Goal: Transaction & Acquisition: Purchase product/service

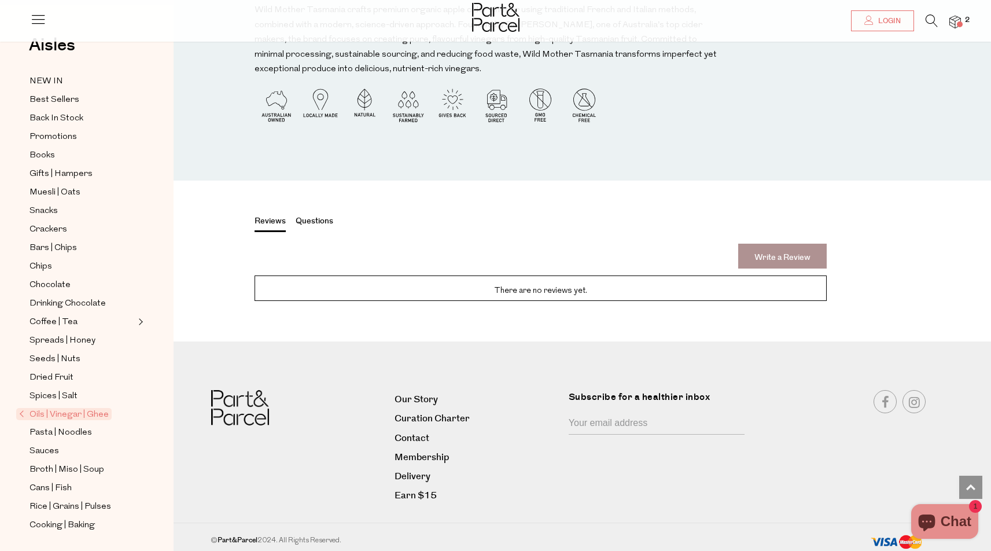
scroll to position [1180, 0]
click at [432, 452] on link "Membership" at bounding box center [477, 458] width 165 height 16
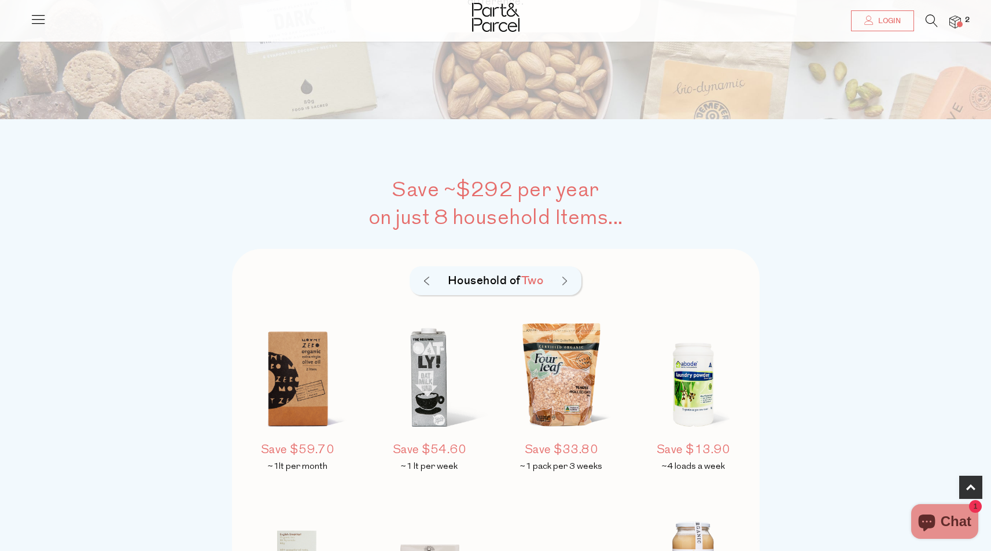
scroll to position [685, 0]
click at [573, 400] on img at bounding box center [562, 380] width 122 height 143
click at [564, 399] on img at bounding box center [562, 380] width 122 height 143
click at [584, 390] on img at bounding box center [562, 380] width 122 height 143
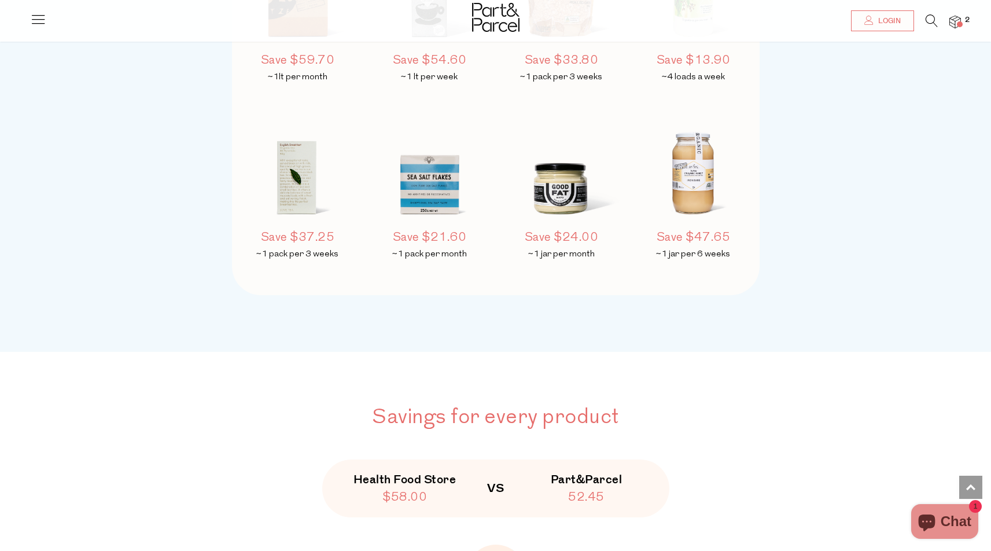
scroll to position [1085, 0]
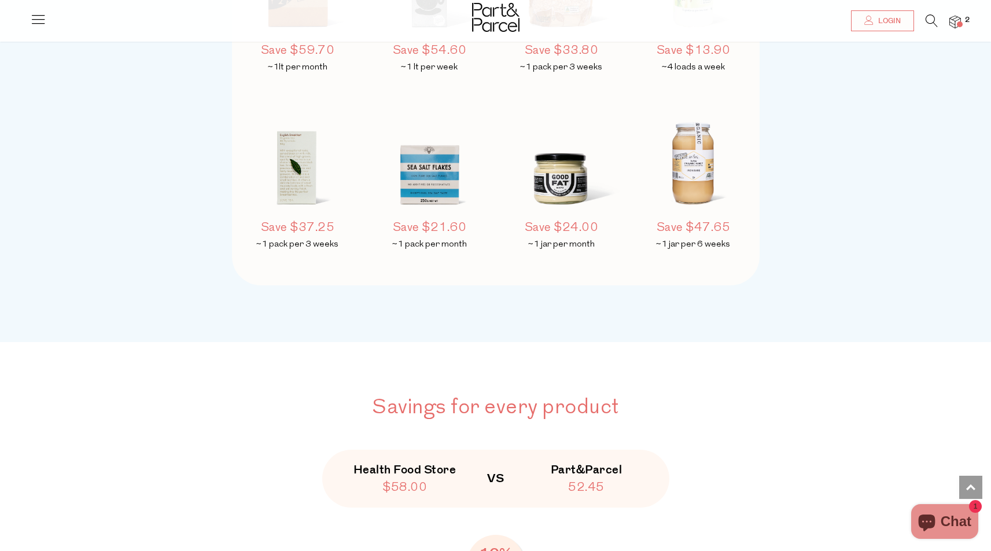
click at [571, 183] on img at bounding box center [562, 158] width 122 height 143
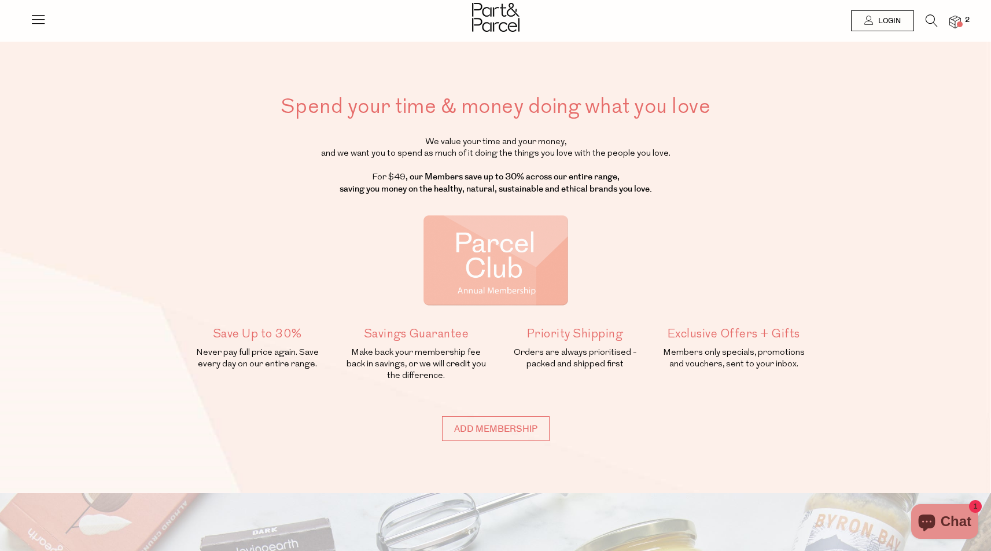
scroll to position [0, 0]
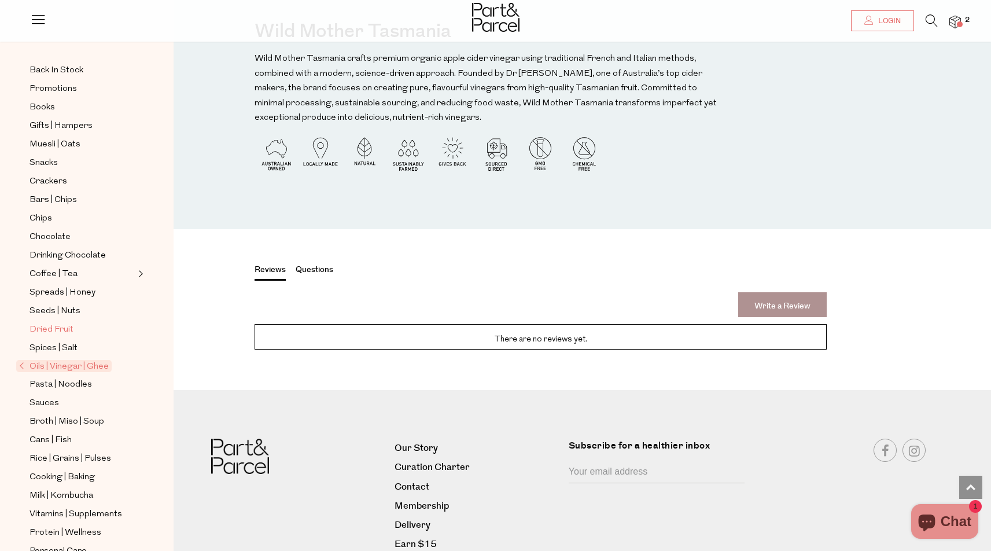
scroll to position [90, 0]
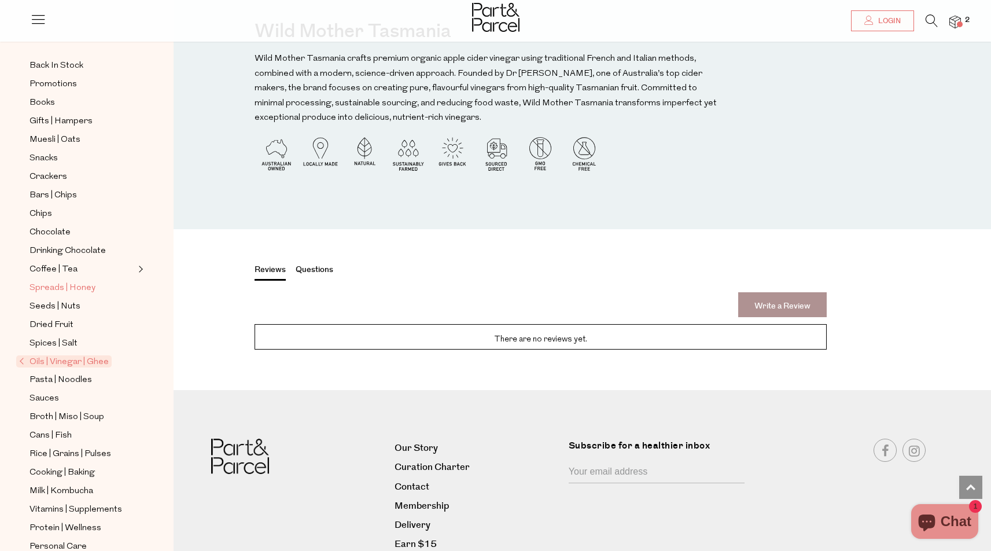
click at [88, 282] on span "Spreads | Honey" at bounding box center [63, 288] width 66 height 14
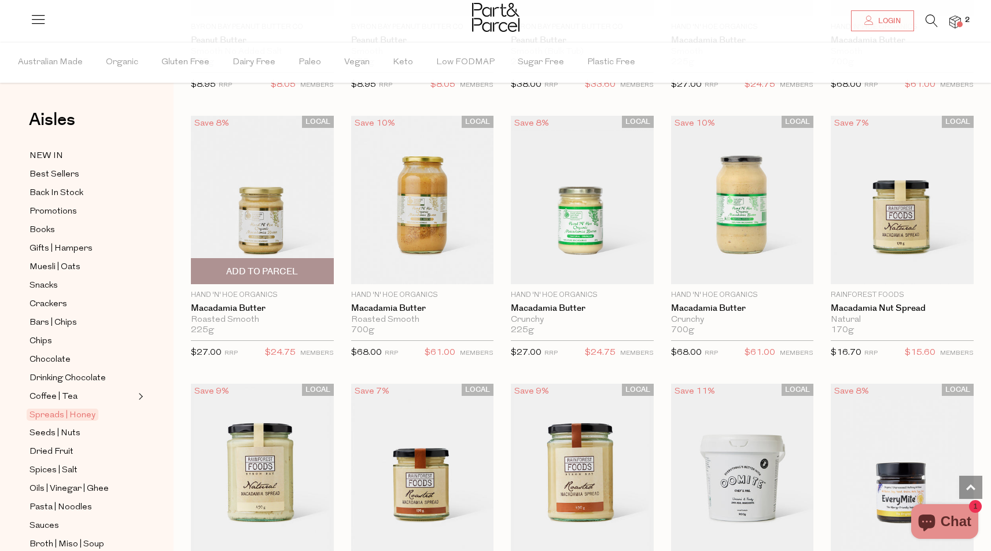
scroll to position [877, 0]
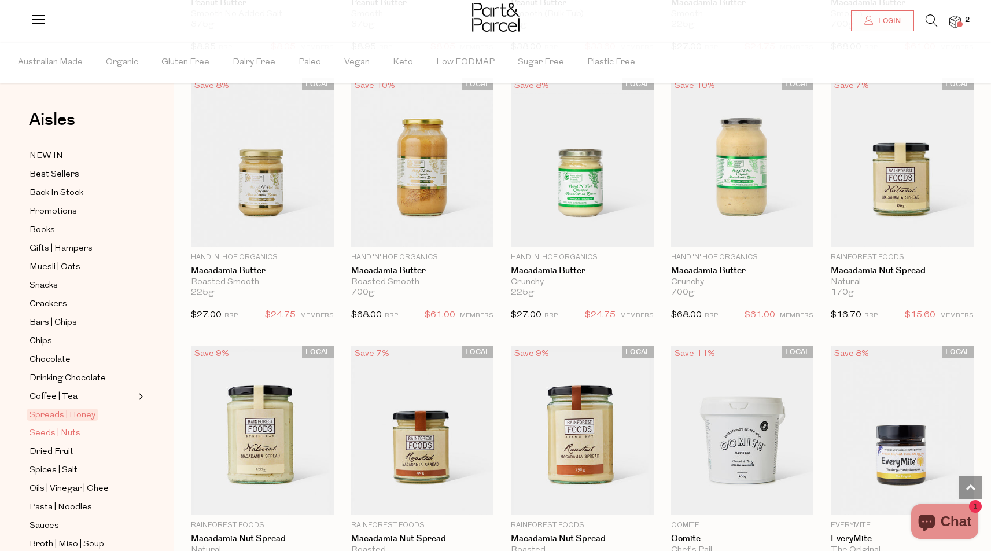
click at [67, 431] on span "Seeds | Nuts" at bounding box center [55, 433] width 51 height 14
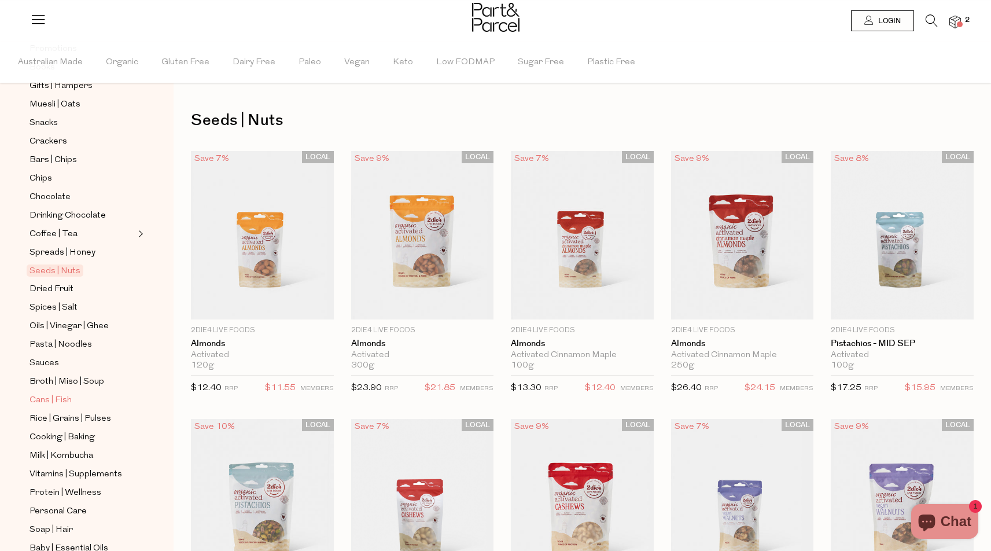
scroll to position [175, 0]
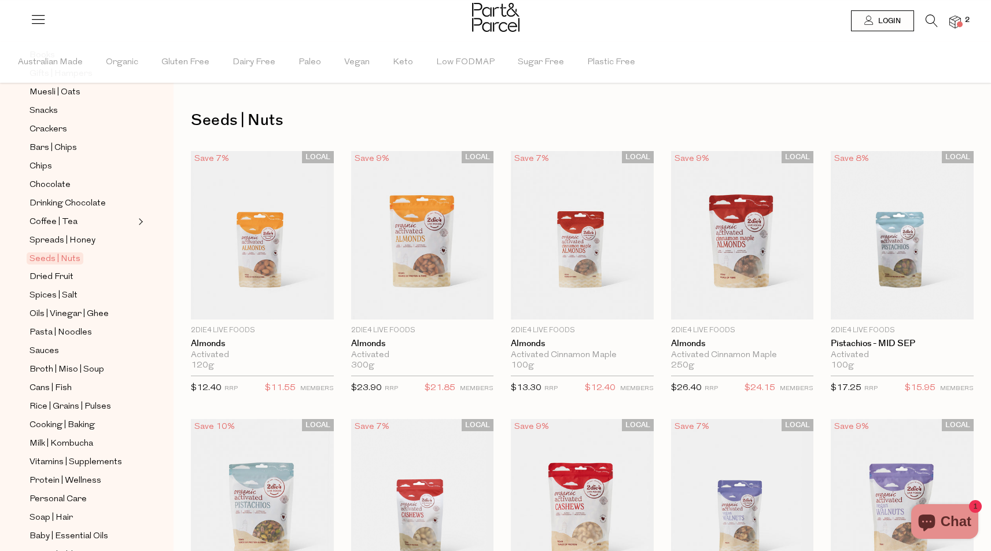
click at [109, 454] on ul "NEW IN Best Sellers Back In Stock Promotions Books Gifts | Hampers Muesli | Oat…" at bounding box center [87, 286] width 124 height 625
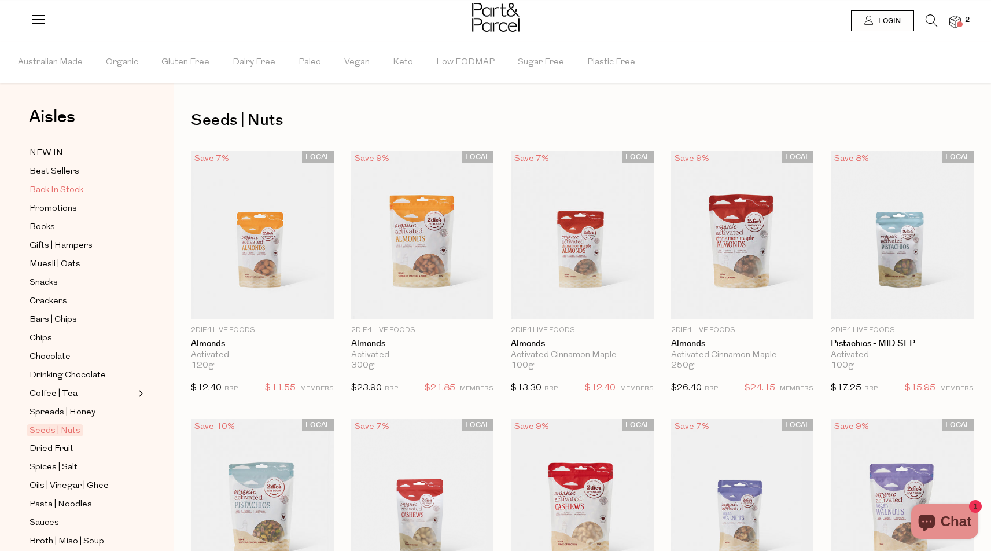
scroll to position [5, 0]
click at [63, 168] on span "Best Sellers" at bounding box center [55, 170] width 50 height 14
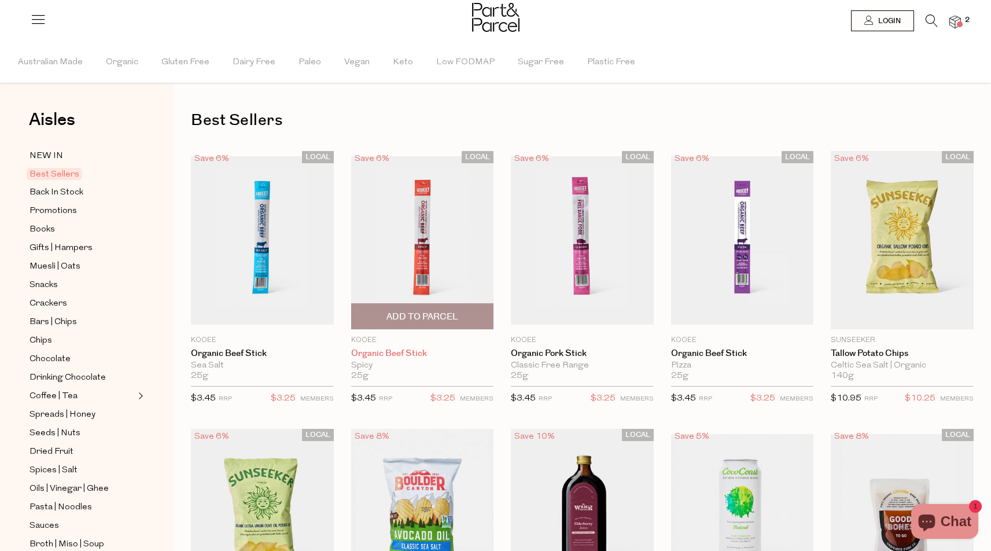
click at [400, 349] on link "Organic Beef Stick" at bounding box center [422, 353] width 143 height 10
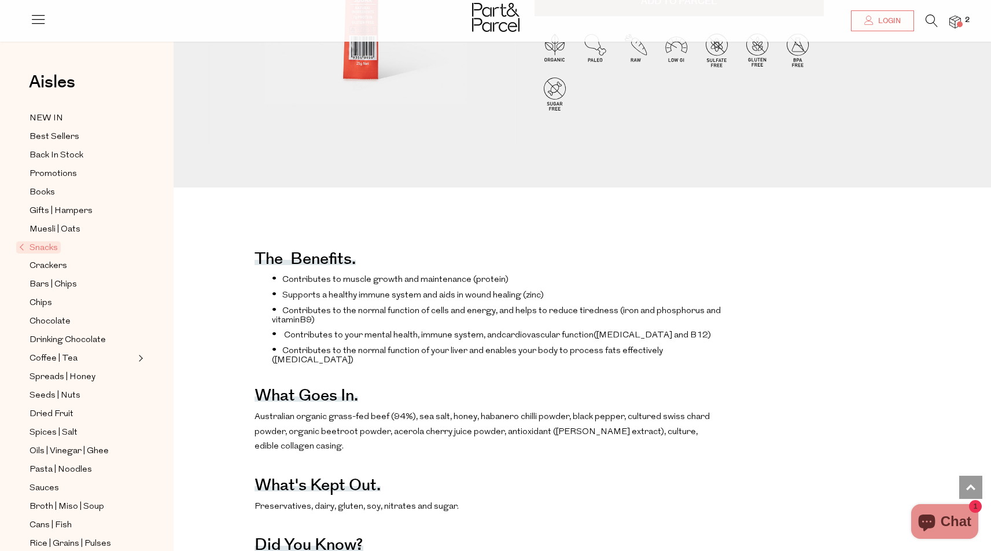
scroll to position [301, 0]
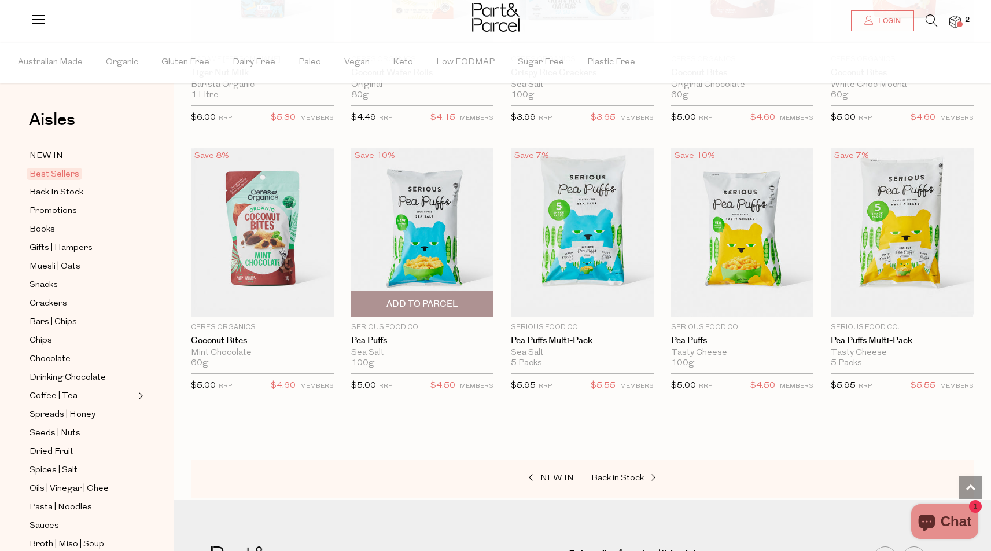
scroll to position [1905, 1]
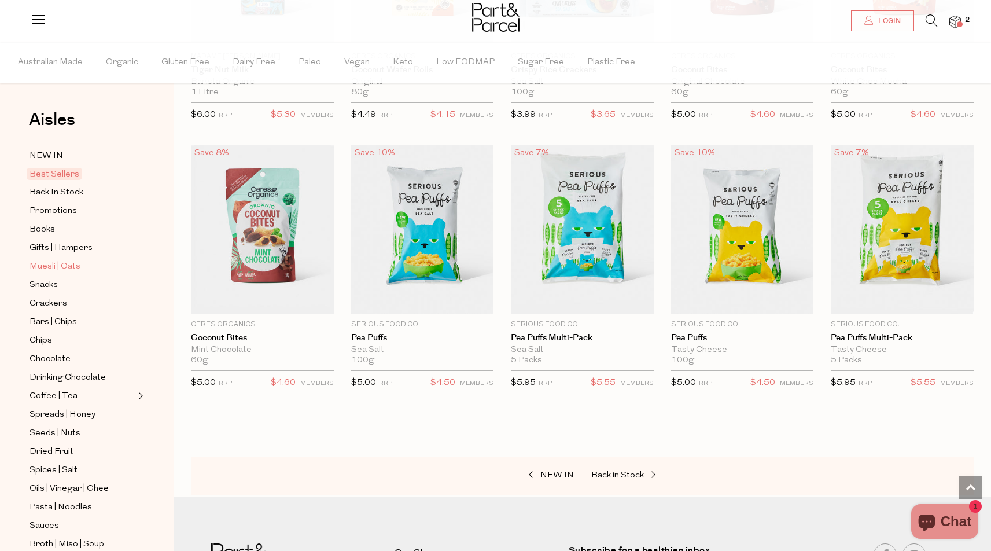
click at [59, 263] on span "Muesli | Oats" at bounding box center [55, 267] width 51 height 14
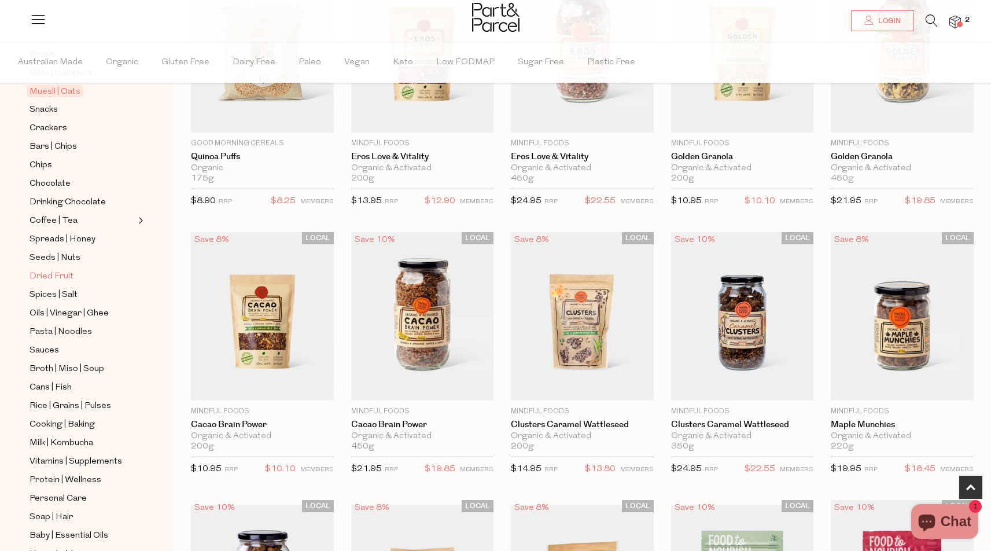
scroll to position [180, 0]
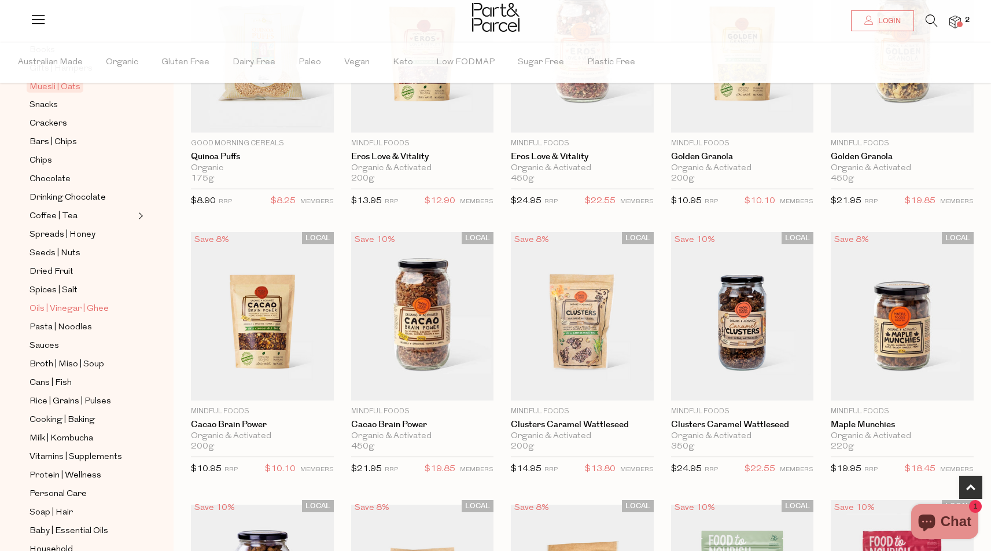
click at [53, 308] on span "Oils | Vinegar | Ghee" at bounding box center [69, 309] width 79 height 14
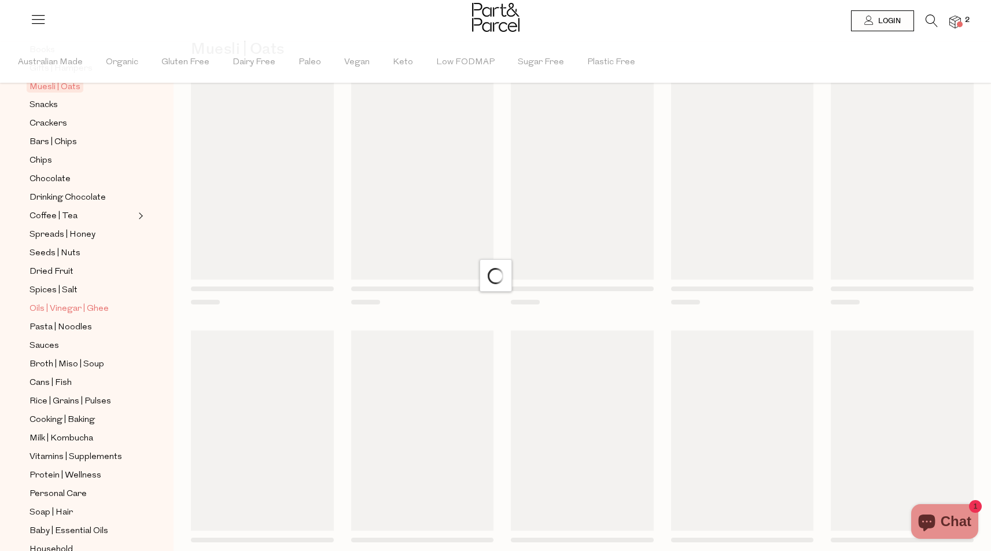
scroll to position [0, 1]
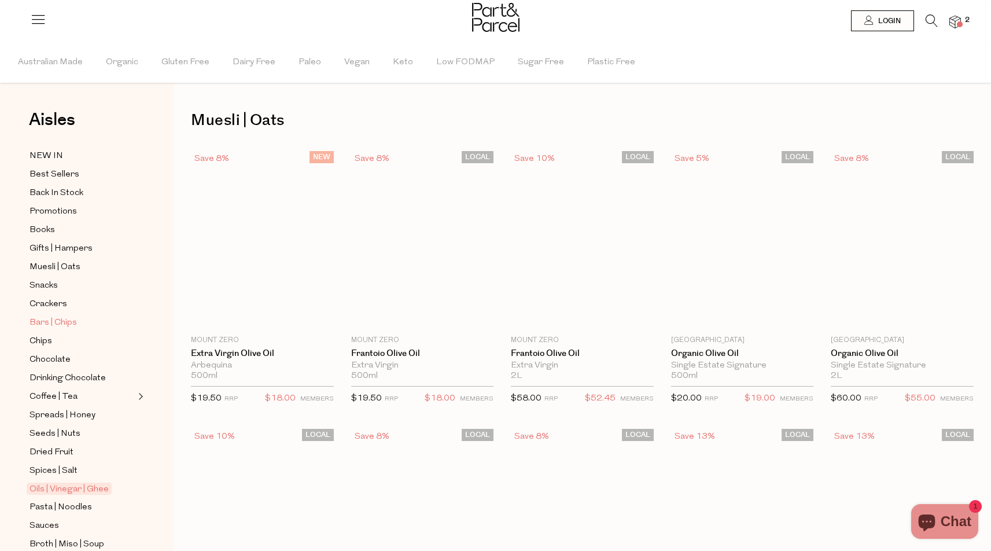
type input "2"
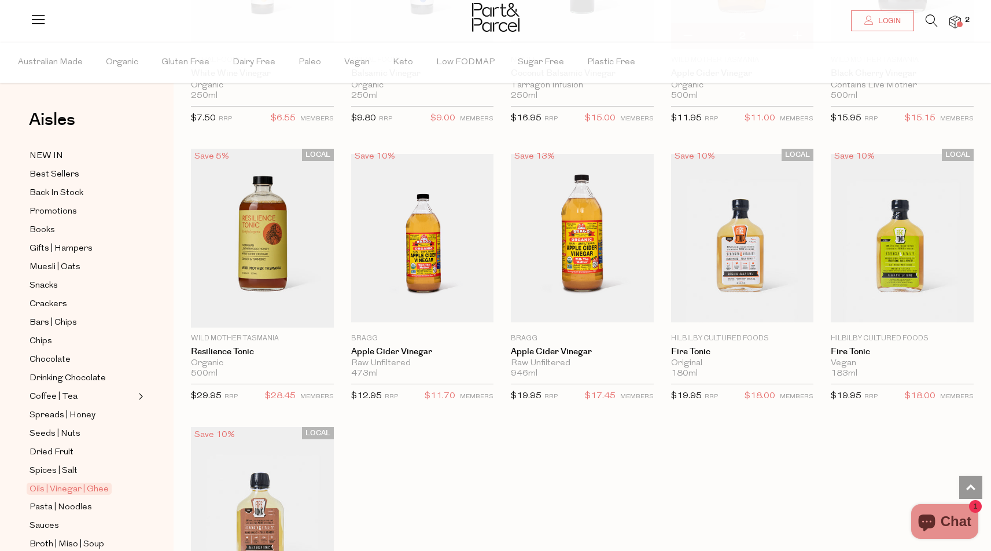
scroll to position [2144, 1]
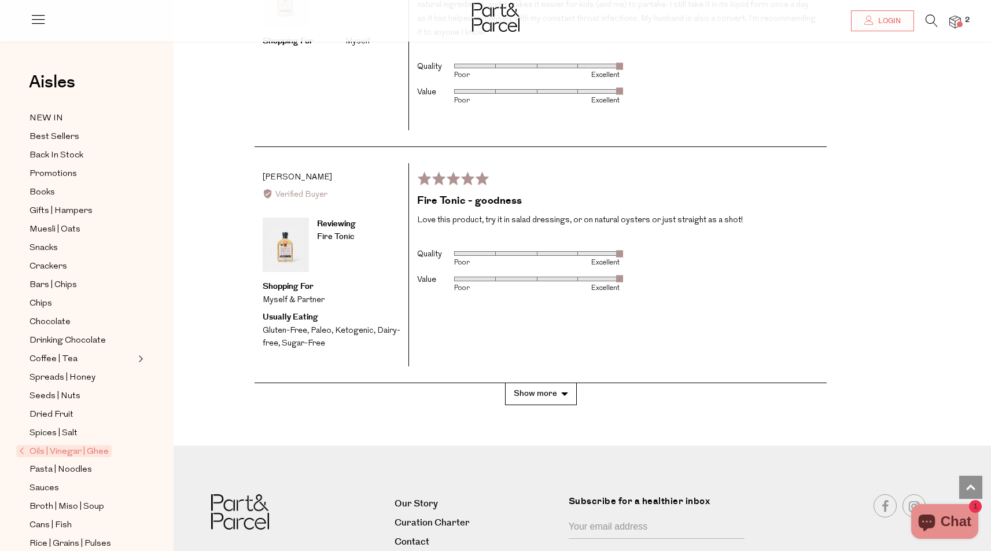
scroll to position [2161, 0]
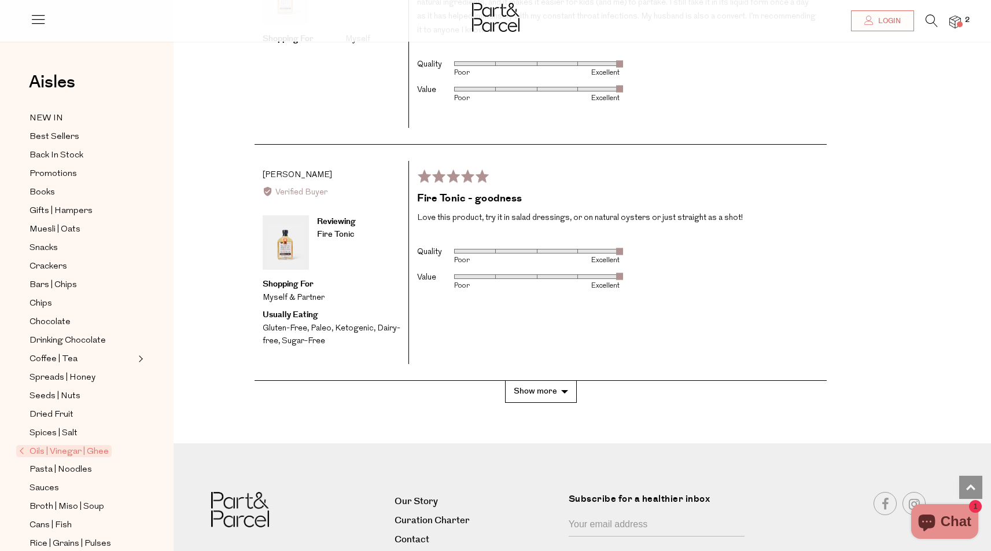
click at [550, 381] on button "Show more" at bounding box center [541, 391] width 72 height 21
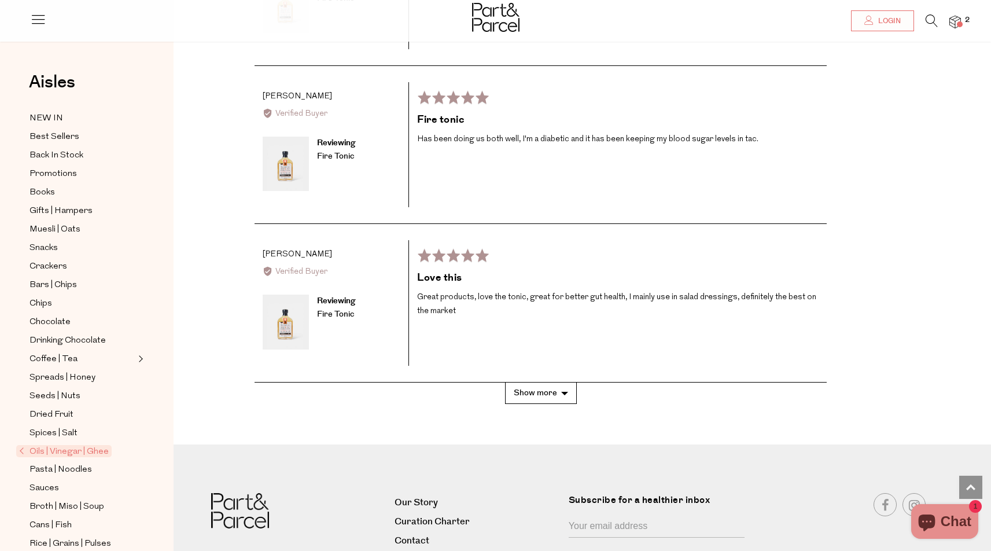
scroll to position [2950, 0]
click at [549, 382] on button "Show more" at bounding box center [541, 392] width 72 height 21
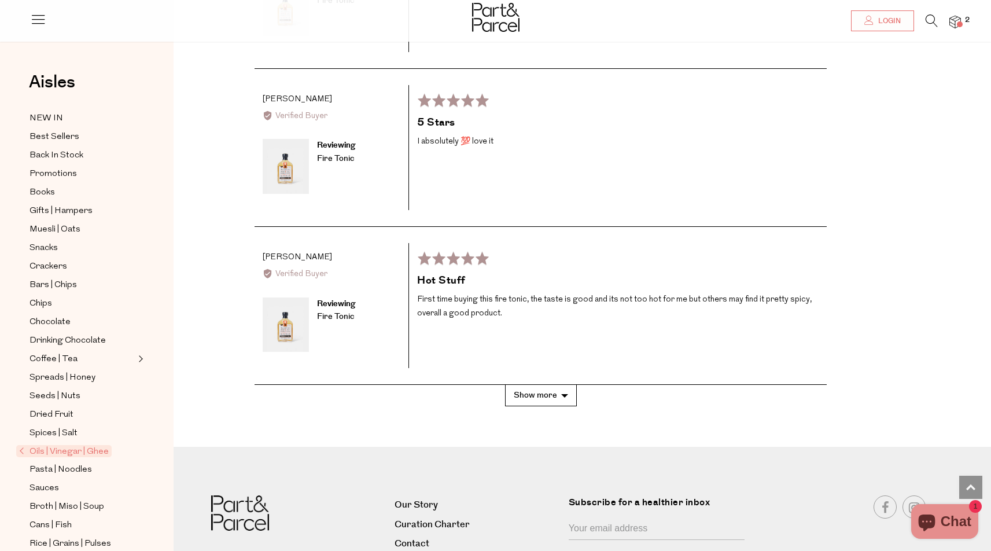
scroll to position [3740, 0]
click at [549, 382] on button "Show more" at bounding box center [541, 392] width 72 height 21
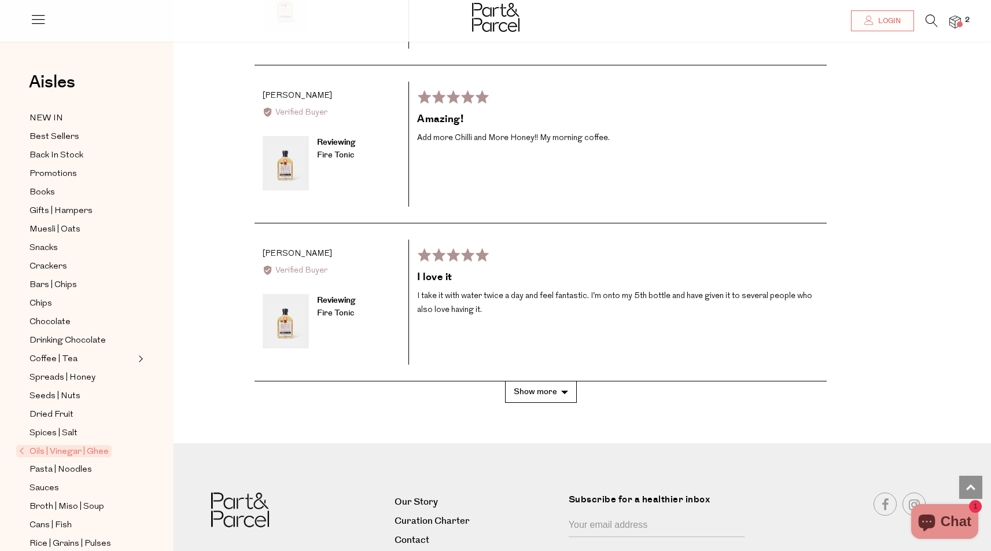
scroll to position [4531, 0]
click at [551, 381] on button "Show more" at bounding box center [541, 391] width 72 height 21
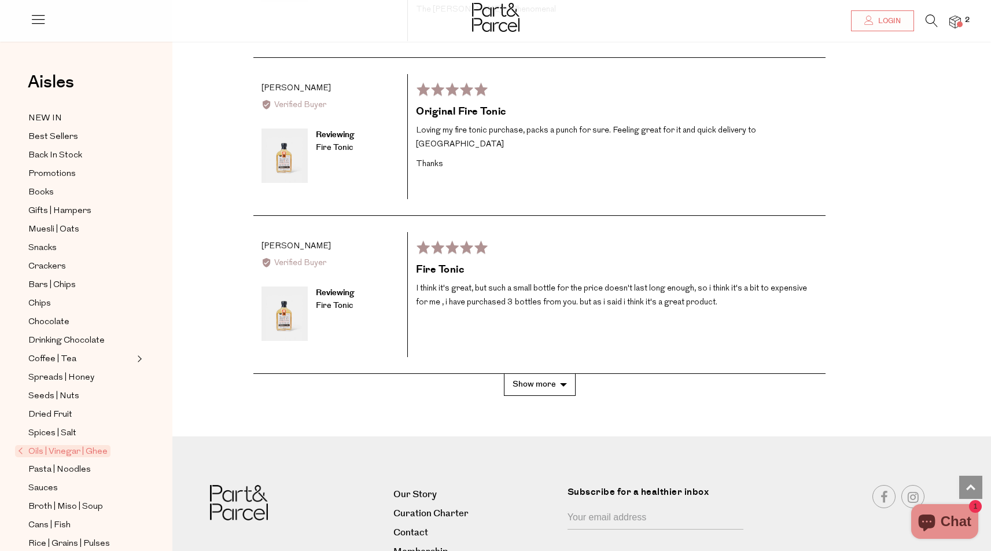
scroll to position [5358, 1]
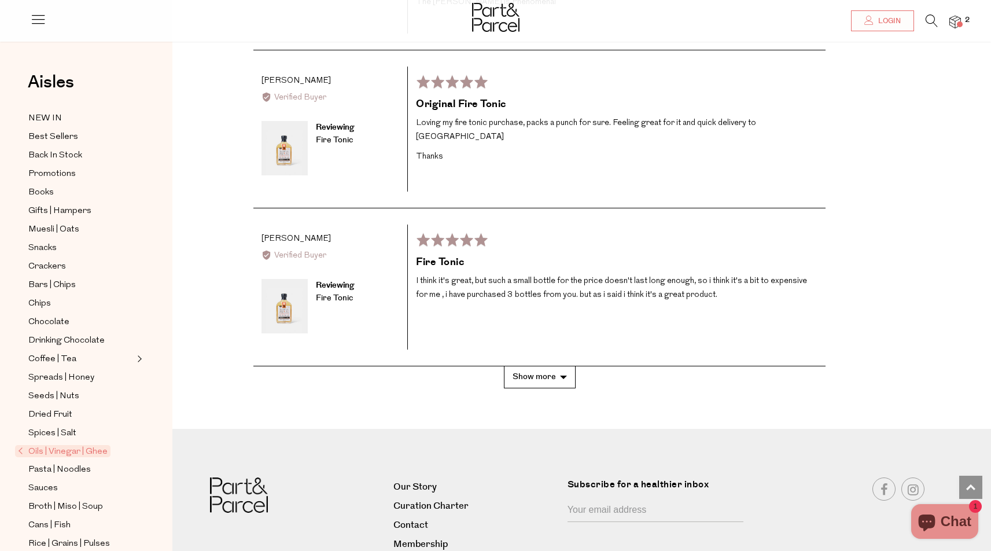
click at [566, 366] on button "Show more" at bounding box center [540, 376] width 72 height 21
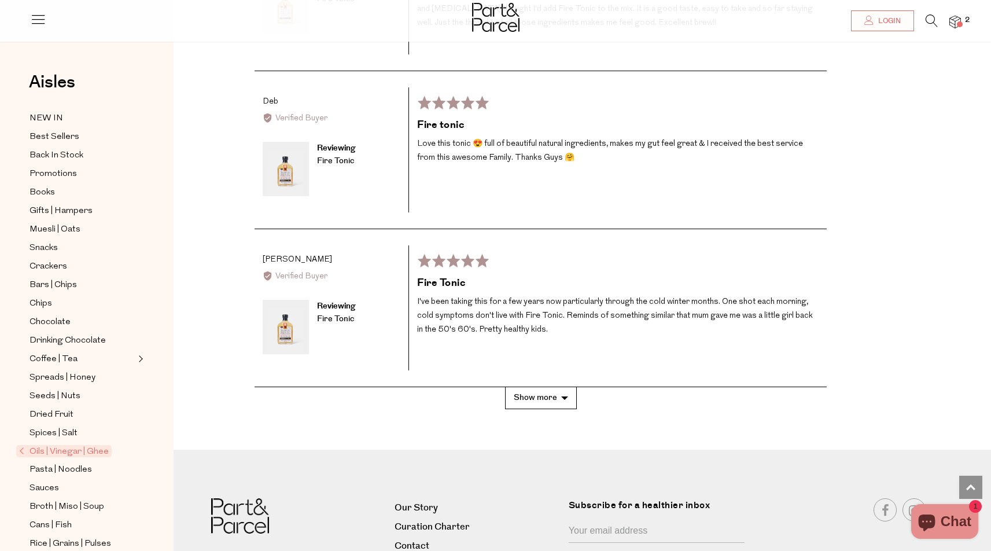
scroll to position [6147, 0]
click at [550, 385] on button "Show more" at bounding box center [541, 395] width 72 height 21
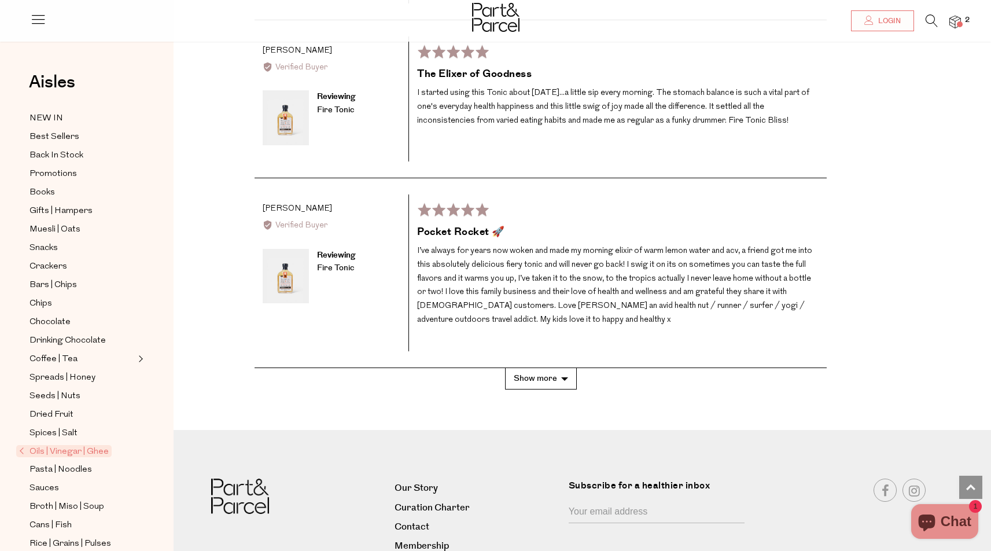
scroll to position [6998, 0]
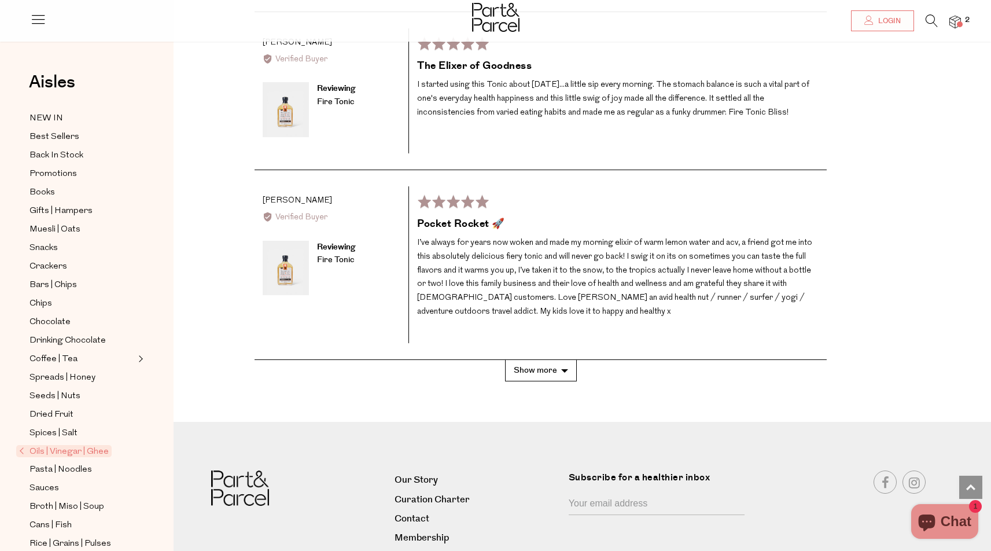
click at [561, 360] on button "Show more" at bounding box center [541, 370] width 72 height 21
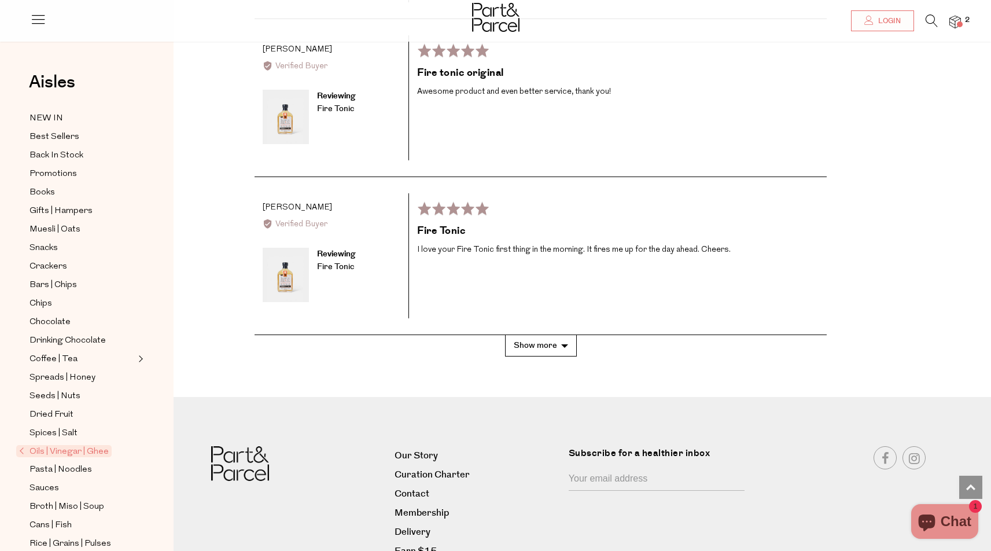
scroll to position [7818, 0]
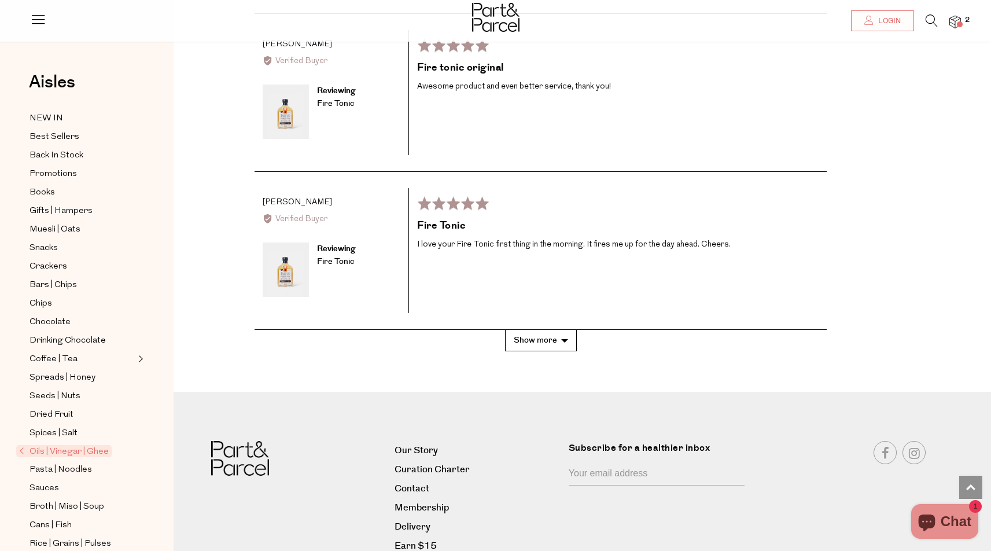
click at [560, 330] on button "Show more" at bounding box center [541, 340] width 72 height 21
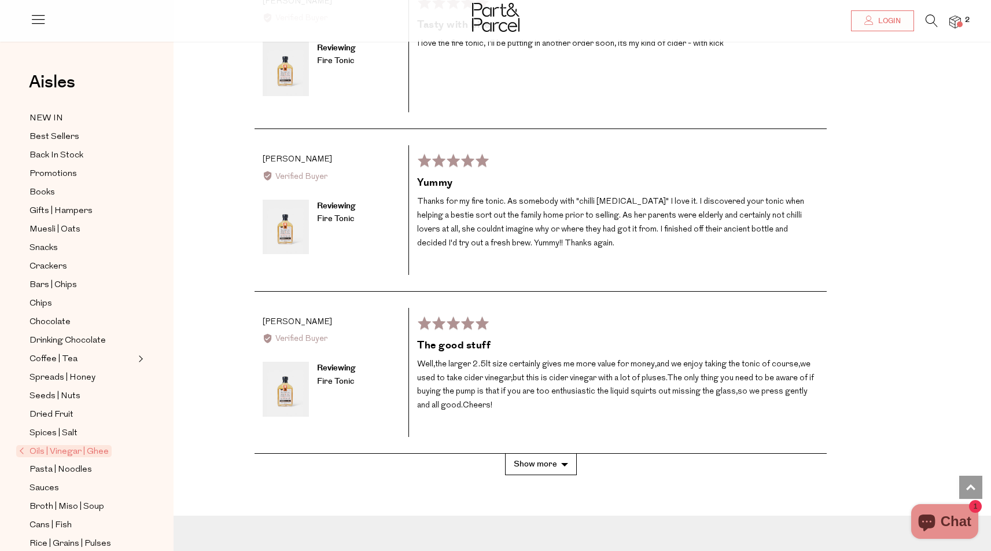
scroll to position [8499, 0]
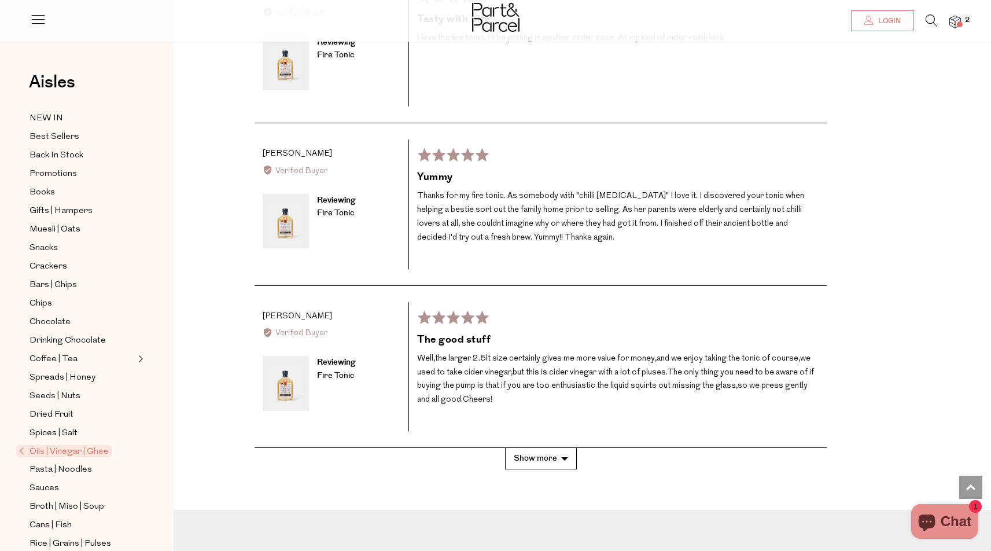
click at [551, 448] on button "Show more" at bounding box center [541, 458] width 72 height 21
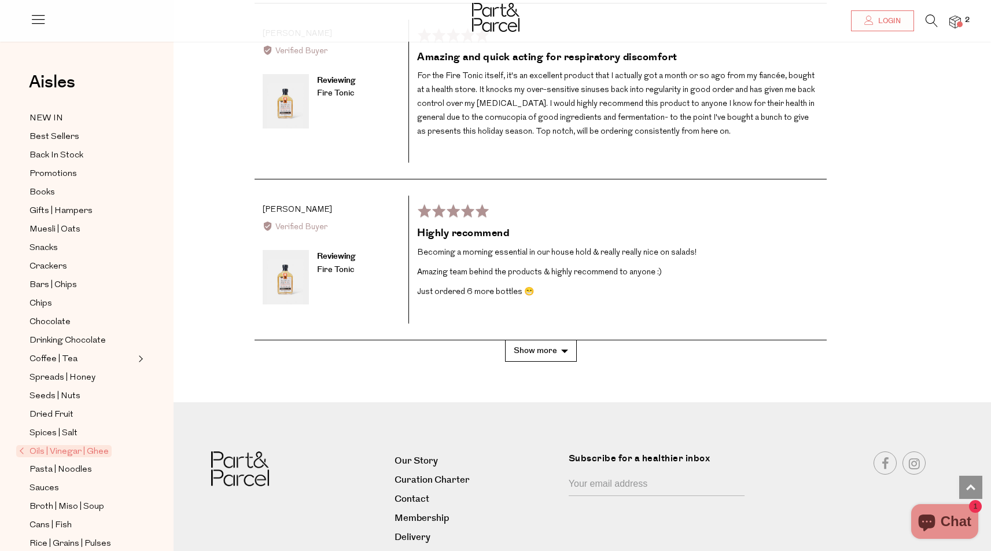
scroll to position [9416, 0]
click at [558, 341] on button "Show more" at bounding box center [541, 351] width 72 height 21
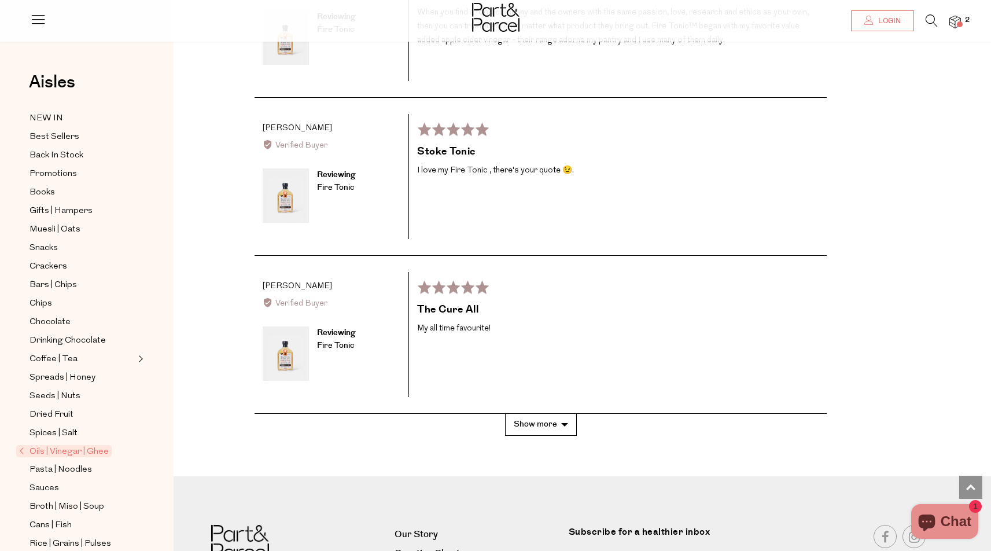
scroll to position [10203, 0]
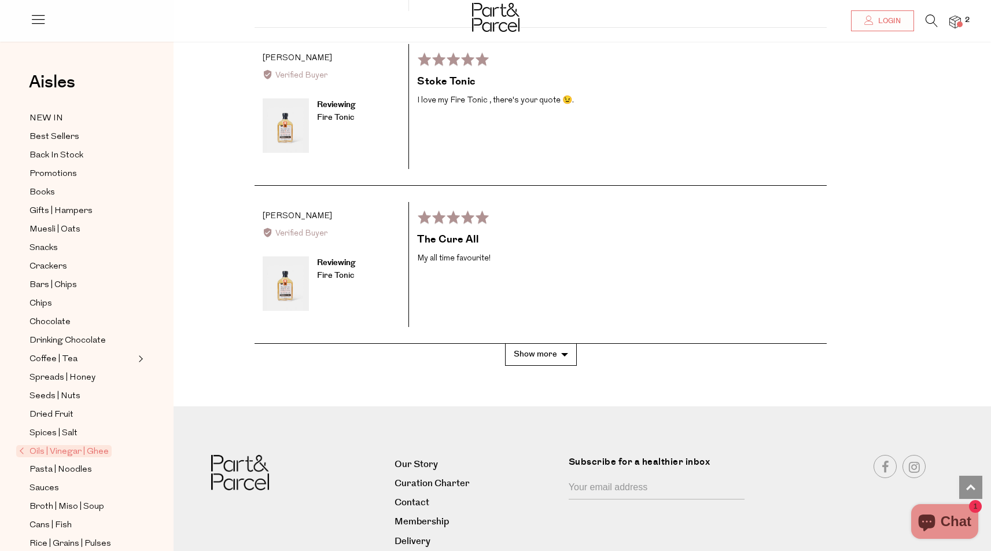
click at [562, 344] on button "Show more" at bounding box center [541, 354] width 72 height 21
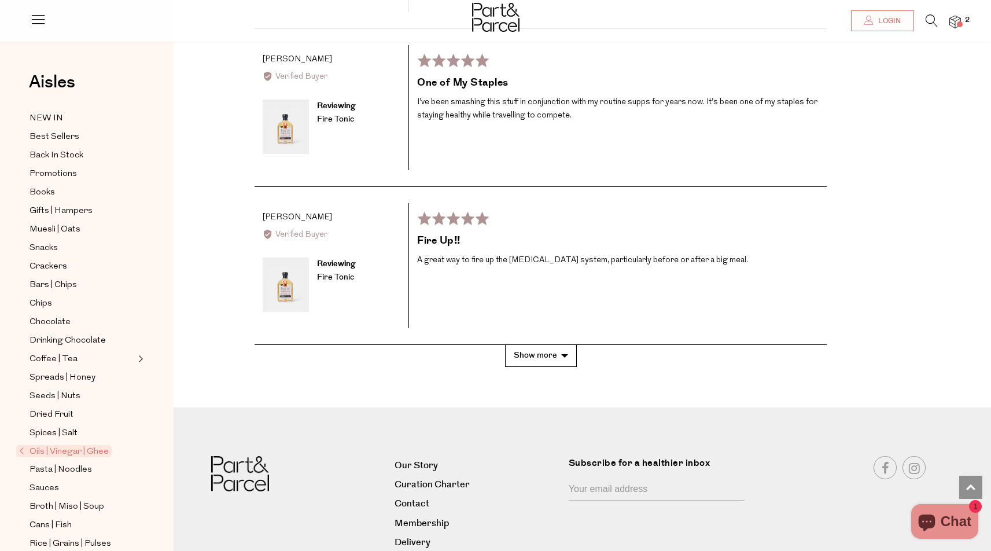
scroll to position [10952, 0]
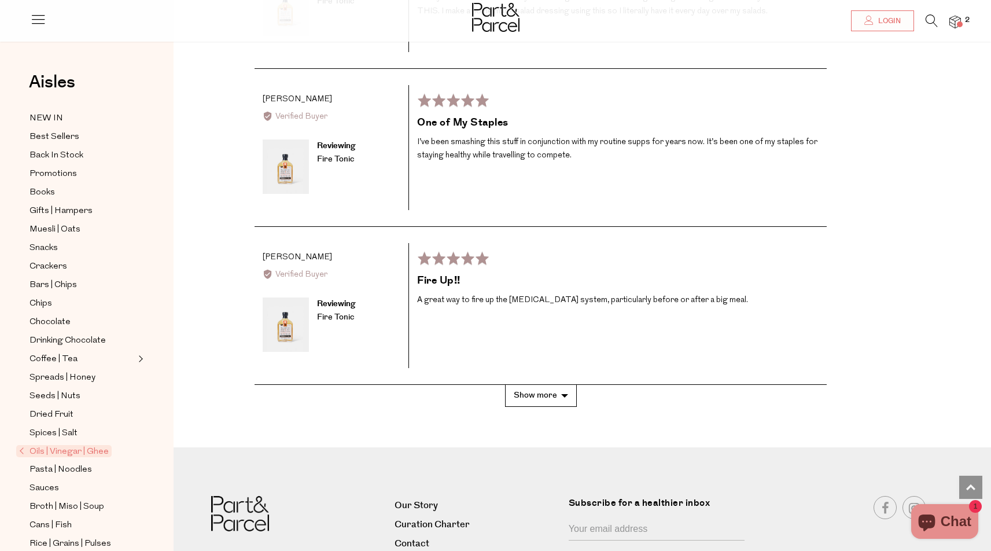
click at [554, 385] on button "Show more" at bounding box center [541, 395] width 72 height 21
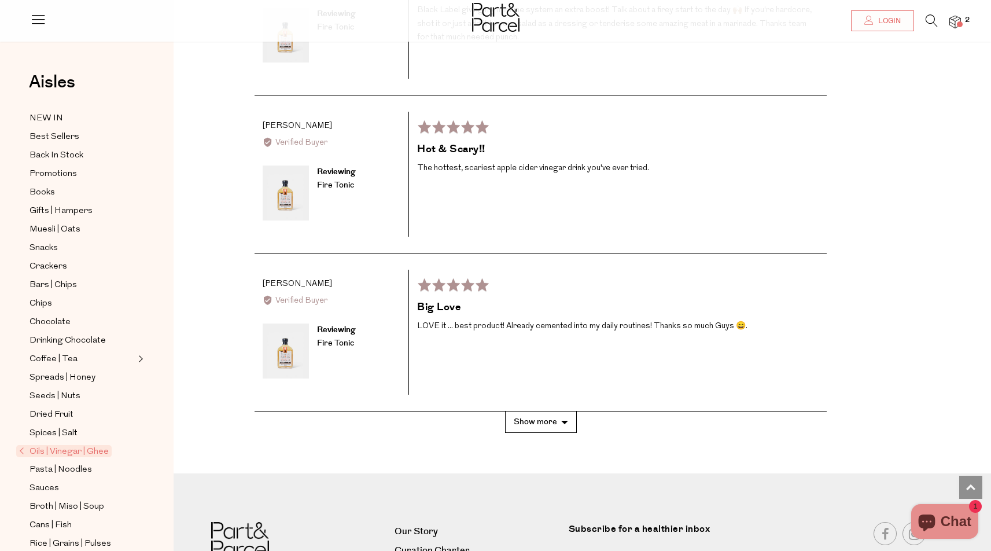
scroll to position [11719, 0]
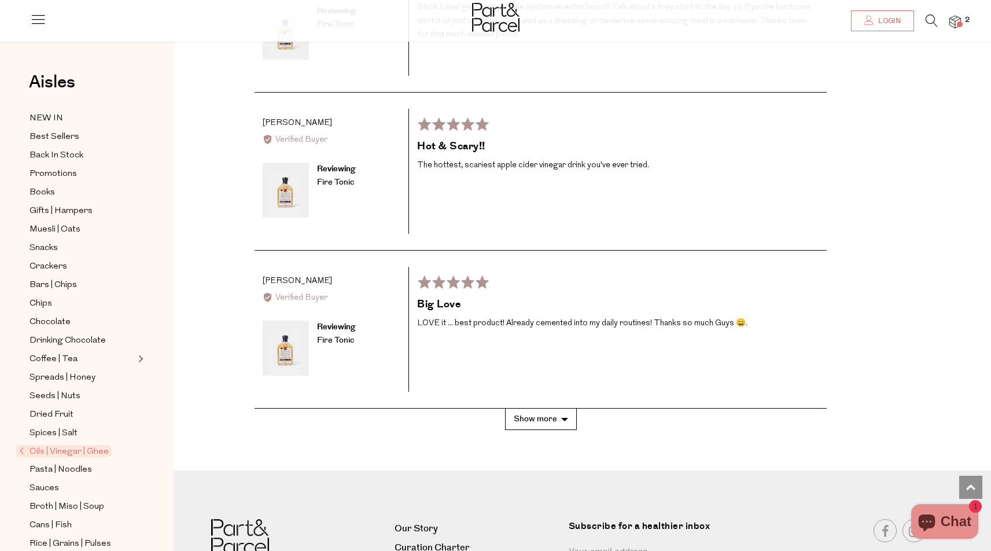
click at [558, 409] on button "Show more" at bounding box center [541, 419] width 72 height 21
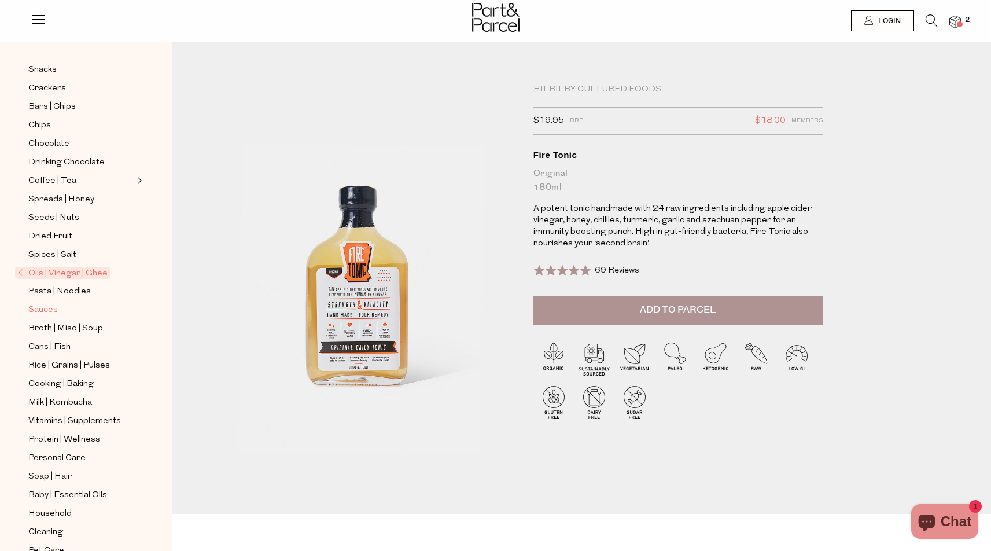
scroll to position [198, 0]
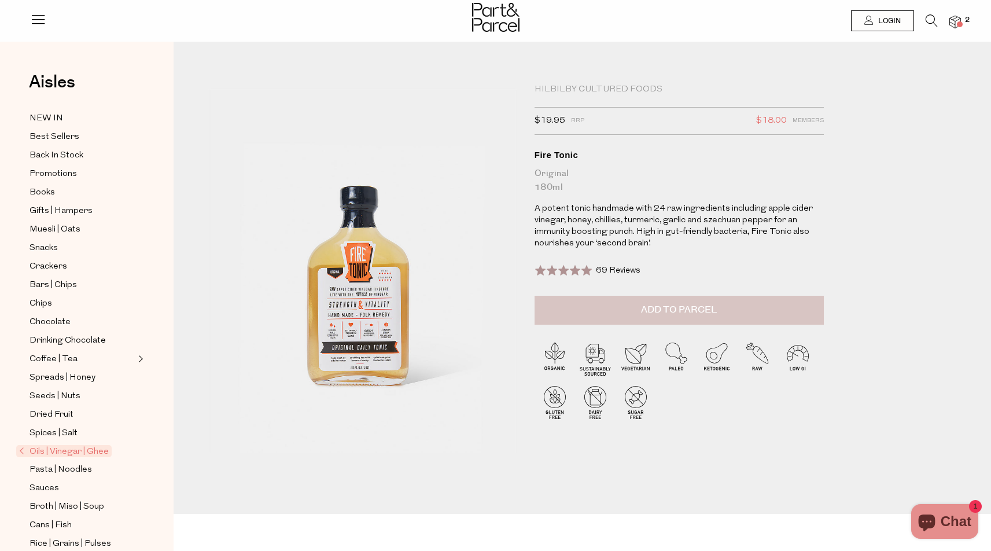
click at [709, 307] on span "Add to Parcel" at bounding box center [679, 309] width 76 height 13
click at [69, 431] on span "Spices | Salt" at bounding box center [54, 433] width 48 height 14
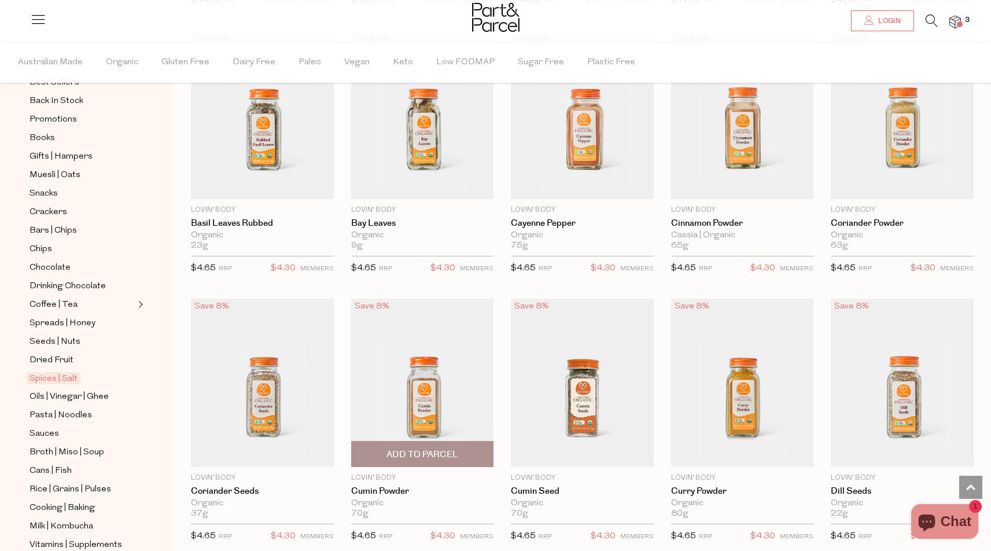
scroll to position [1752, 6]
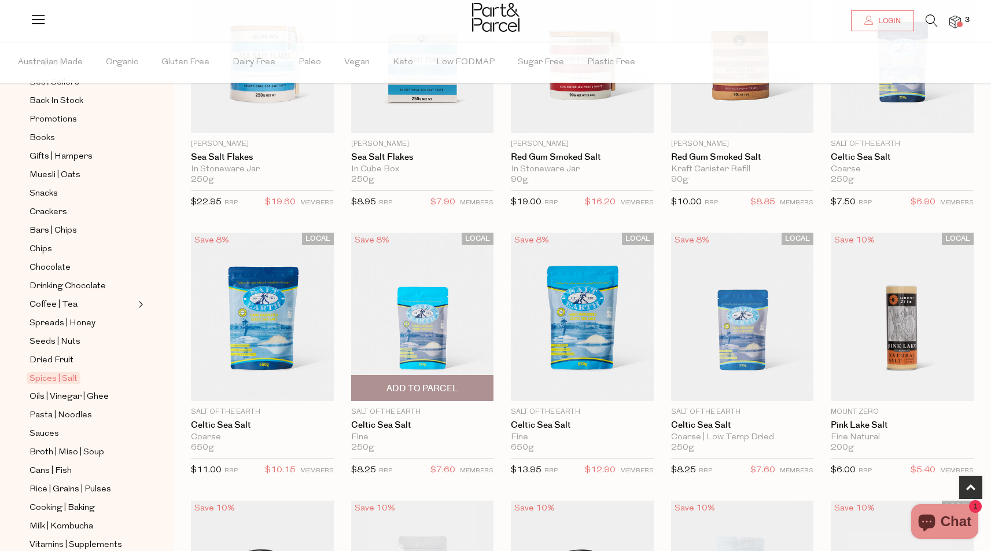
scroll to position [221, 9]
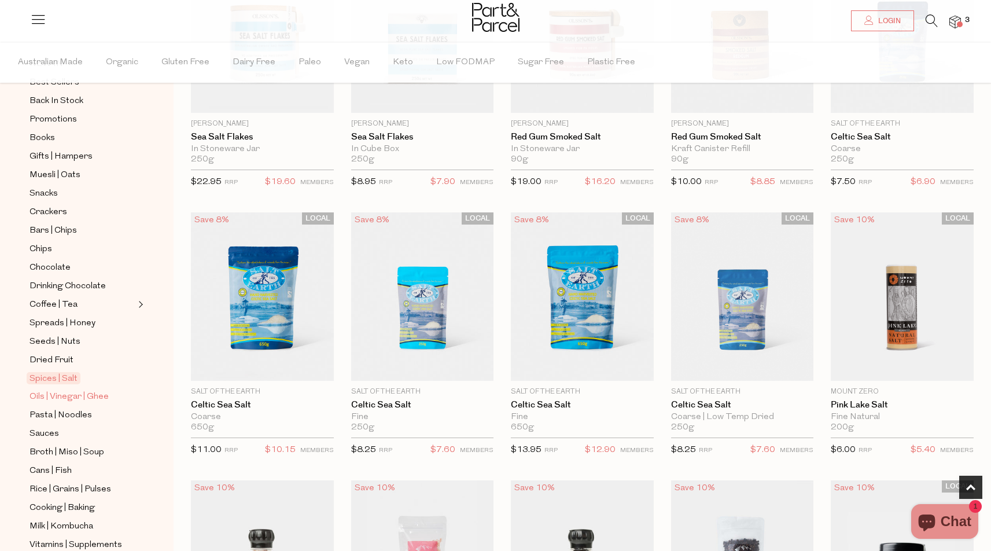
click at [95, 397] on span "Oils | Vinegar | Ghee" at bounding box center [69, 397] width 79 height 14
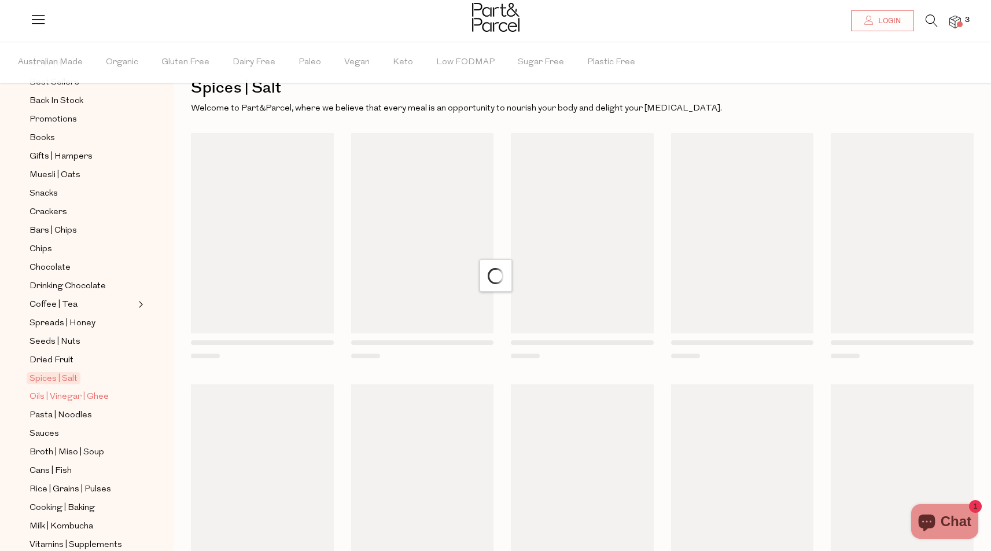
scroll to position [6, 9]
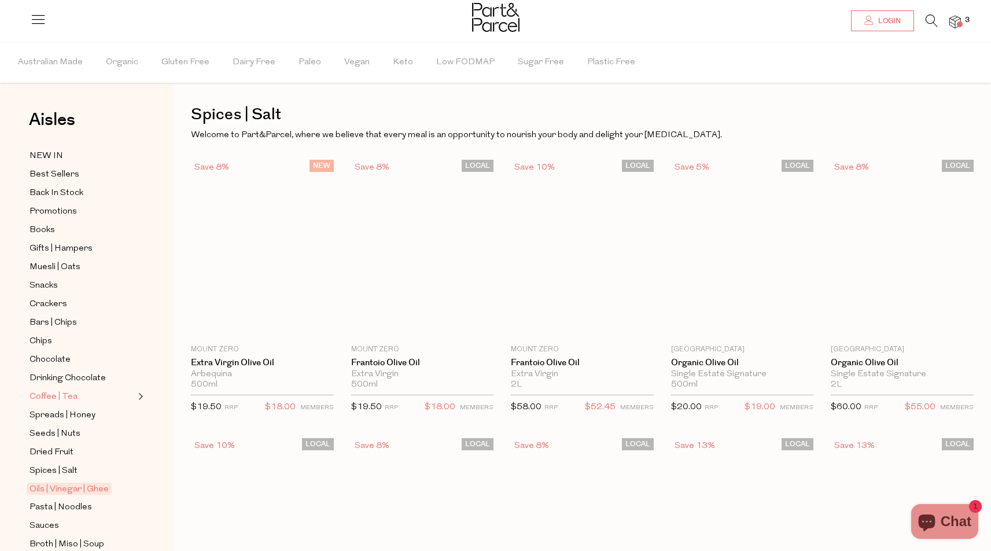
type input "2"
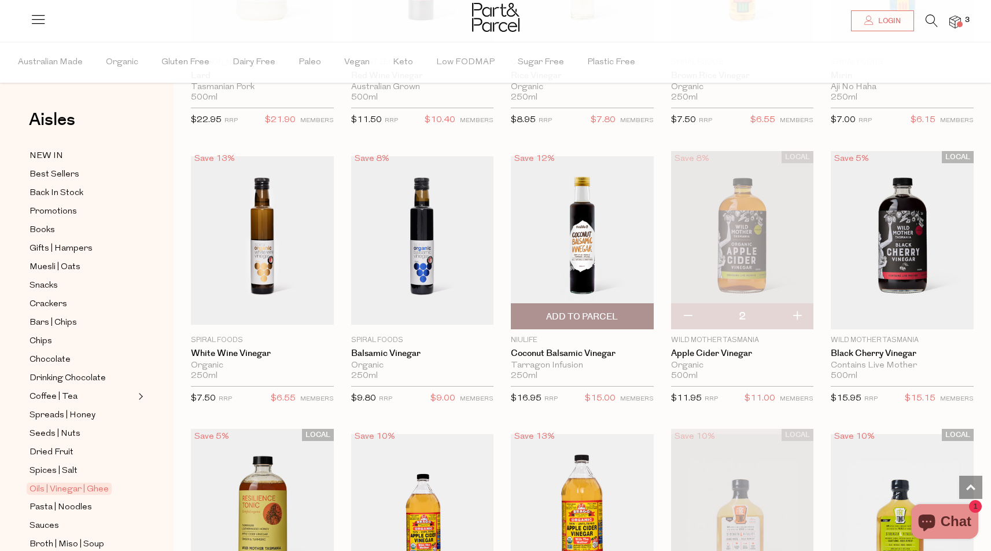
scroll to position [1887, 9]
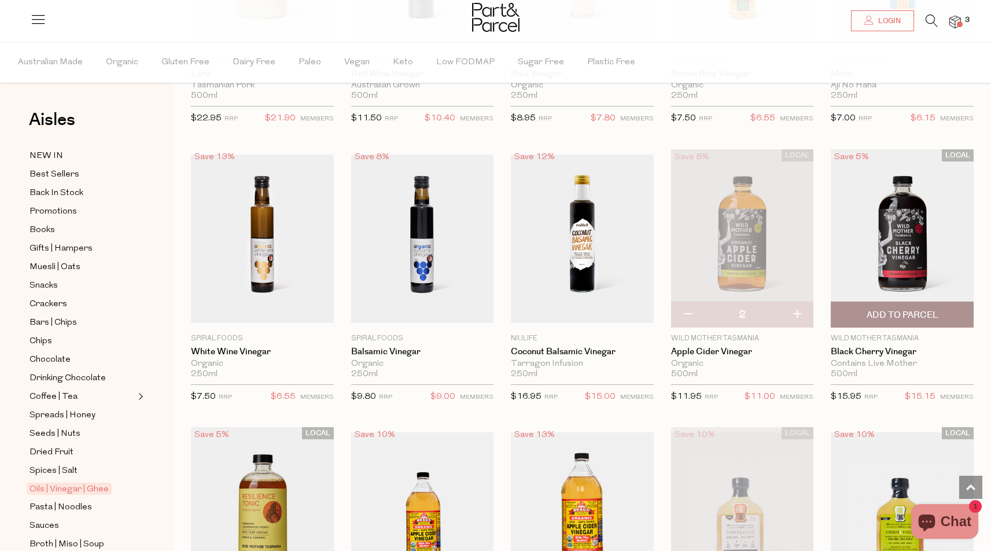
click at [907, 265] on img at bounding box center [902, 238] width 143 height 178
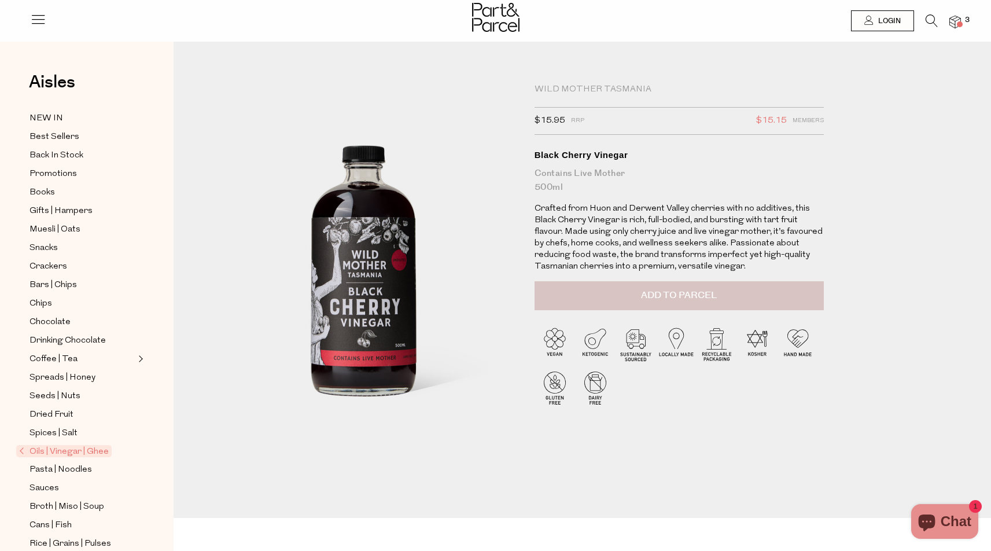
click at [735, 294] on button "Add to Parcel" at bounding box center [679, 295] width 289 height 29
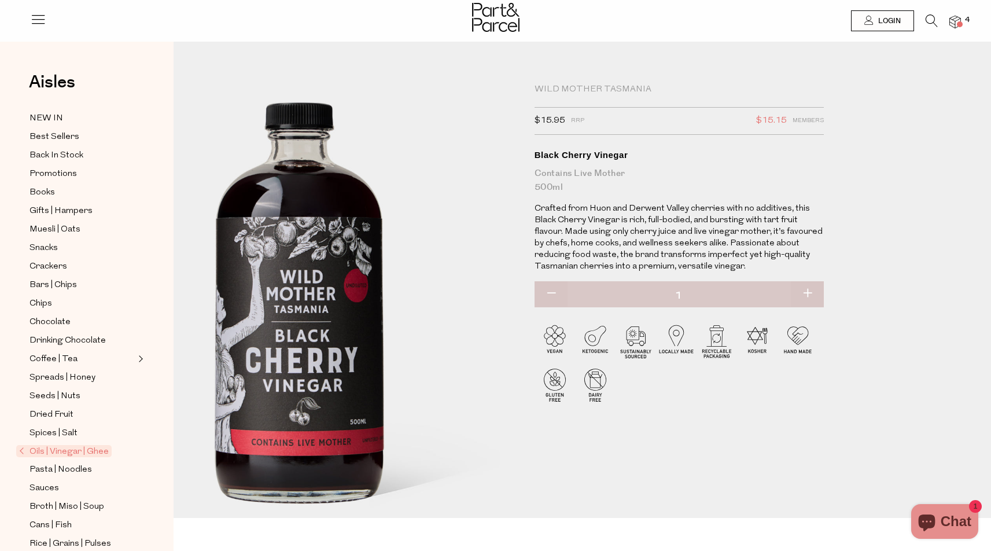
click at [471, 264] on img at bounding box center [298, 319] width 494 height 618
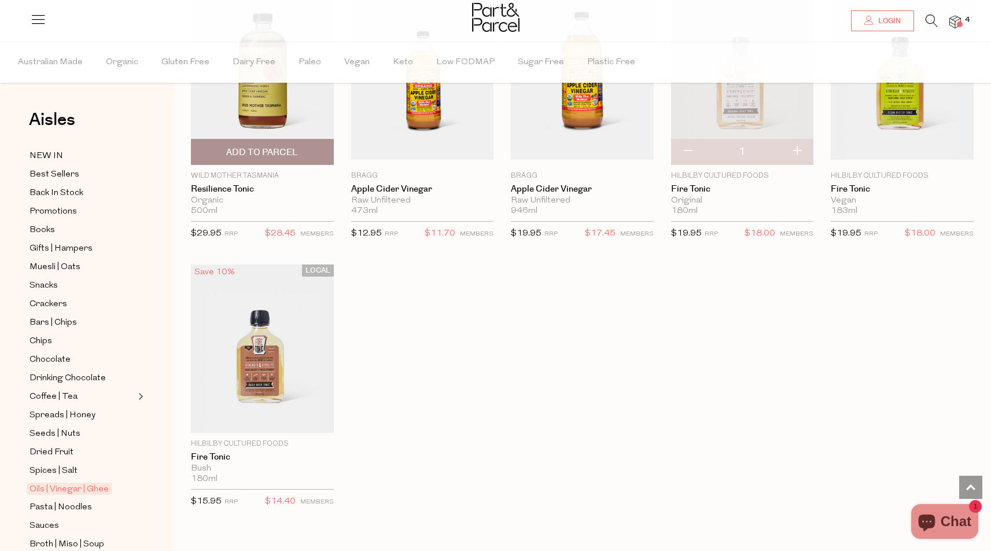
scroll to position [2332, 0]
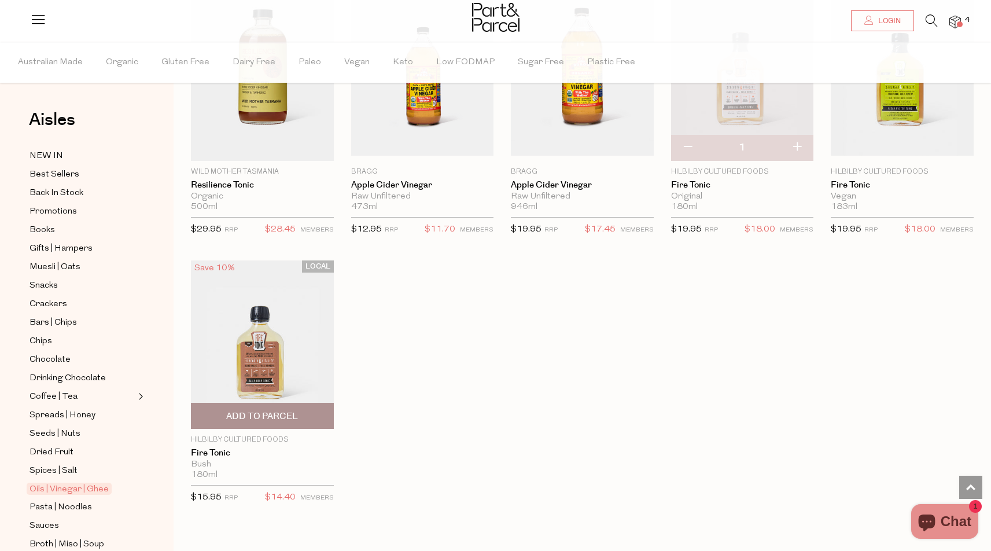
click at [290, 339] on img at bounding box center [262, 344] width 143 height 168
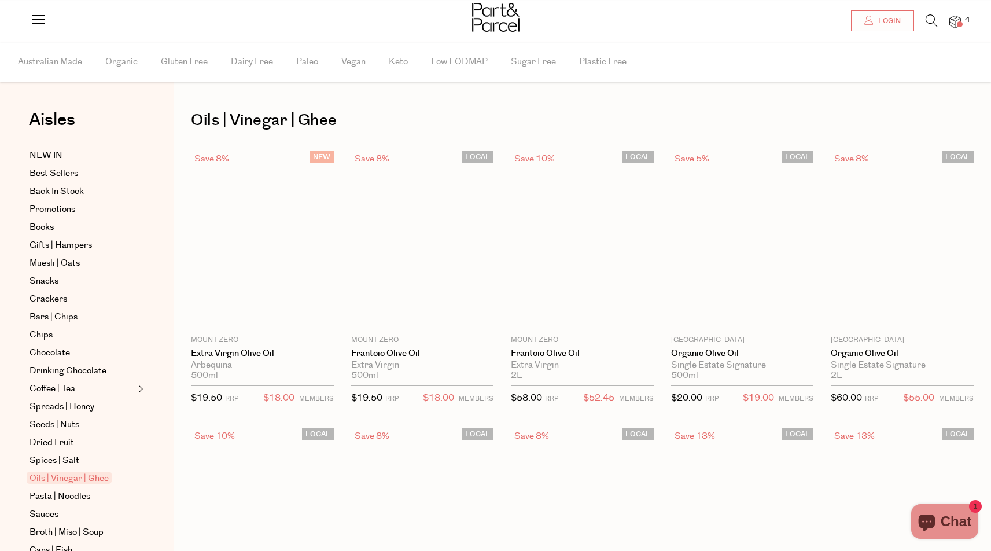
type input "2"
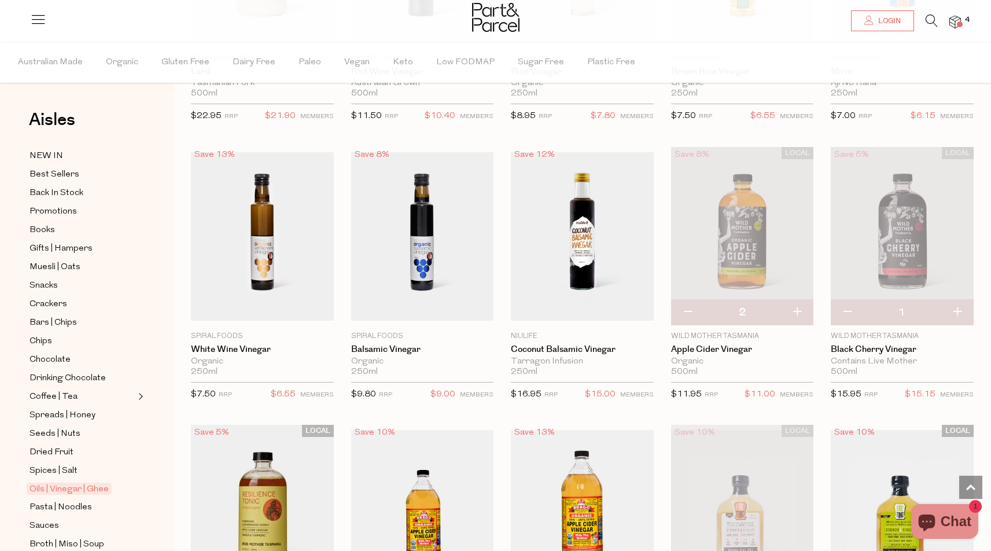
scroll to position [1890, 0]
click at [734, 344] on link "Apple Cider Vinegar" at bounding box center [742, 349] width 143 height 10
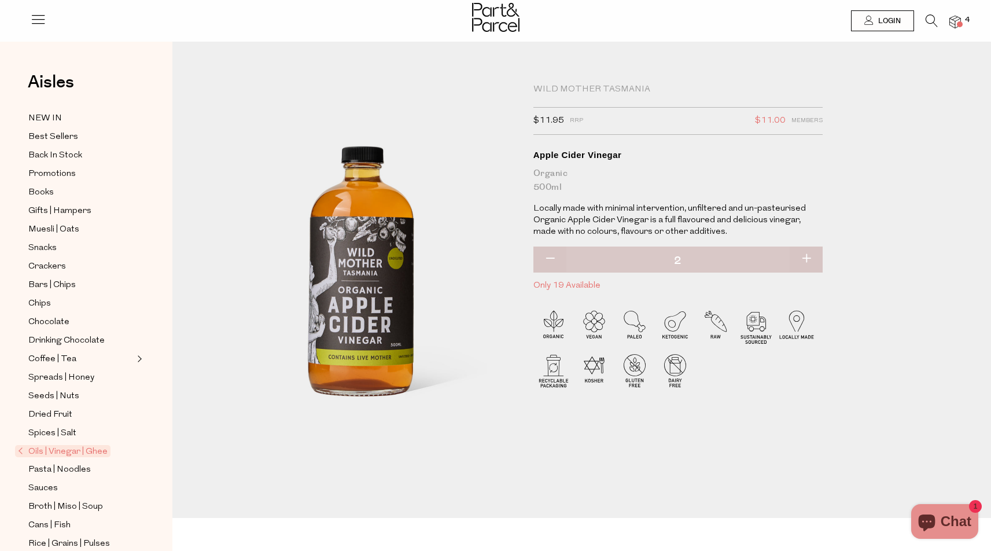
scroll to position [0, 1]
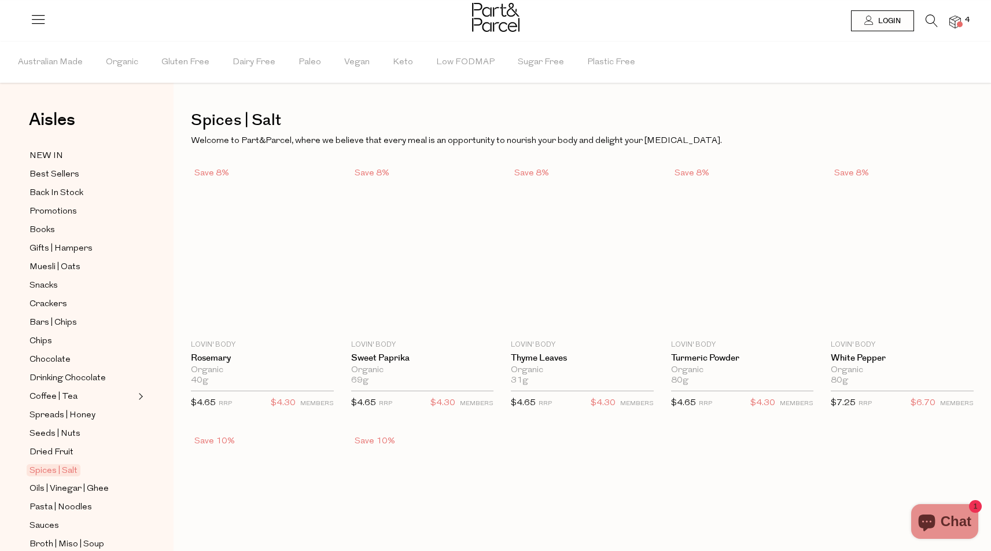
scroll to position [221, 9]
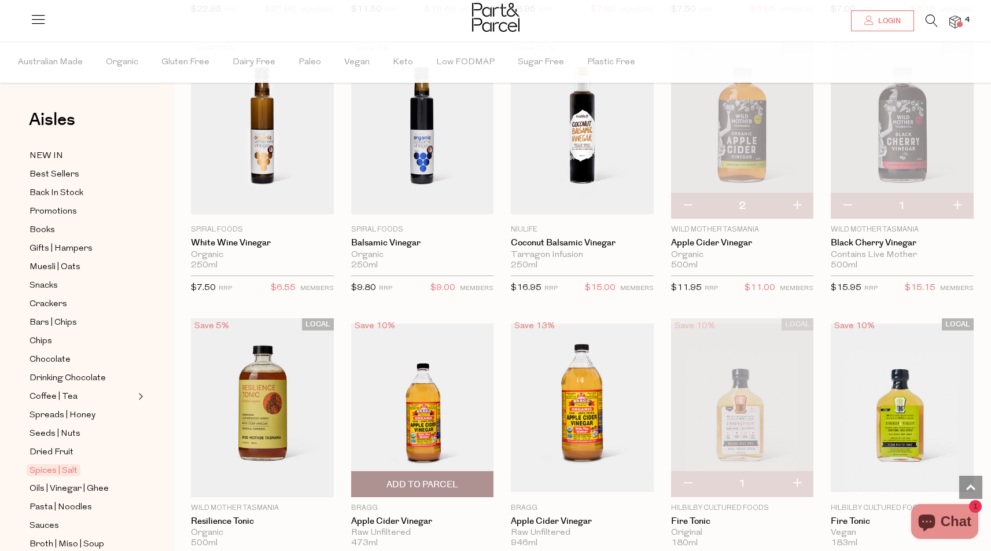
scroll to position [1994, 0]
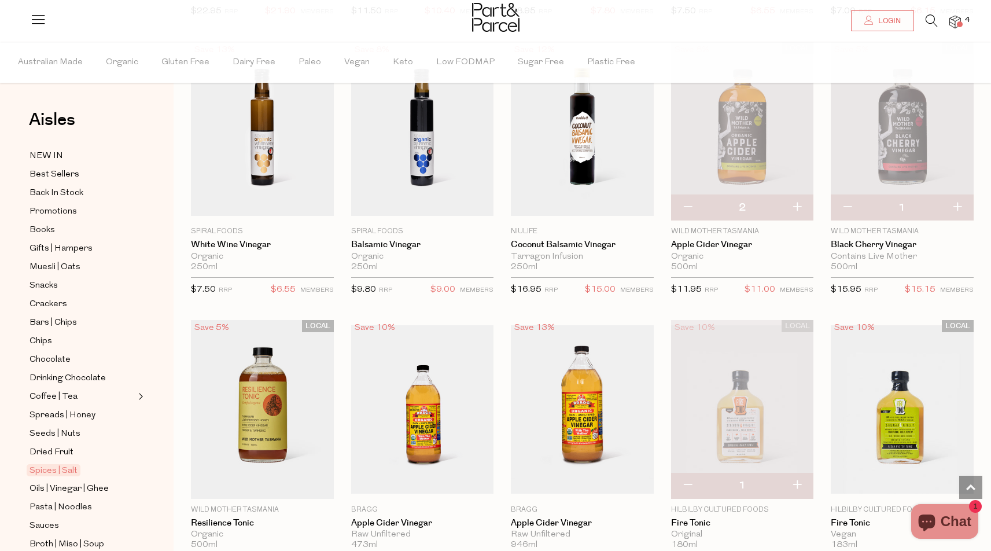
click at [921, 161] on img at bounding box center [902, 131] width 143 height 178
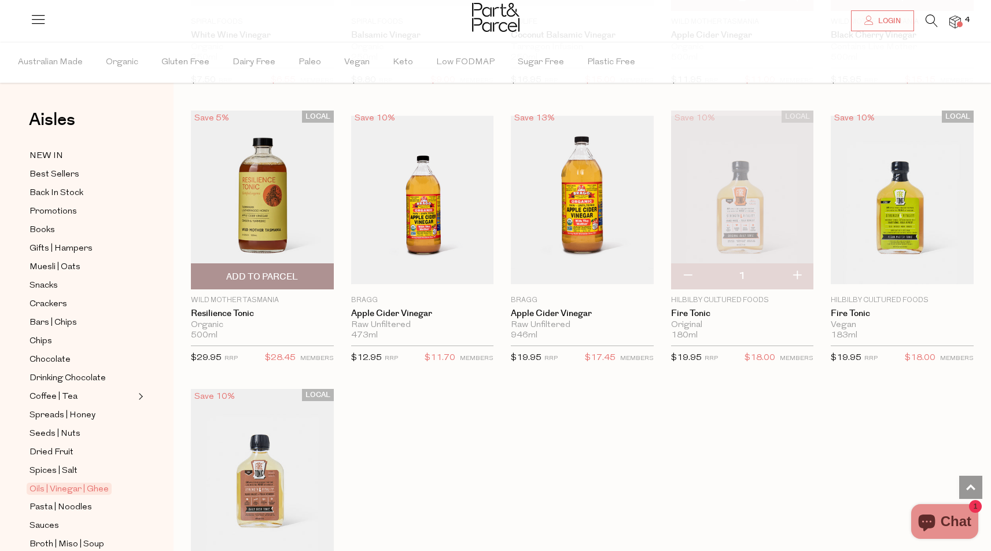
scroll to position [2205, 0]
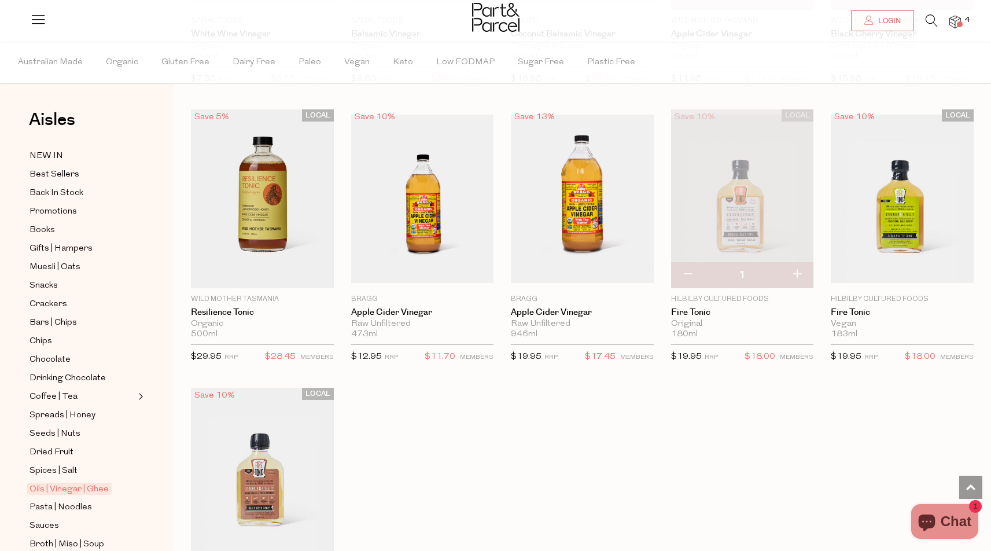
click at [759, 204] on img at bounding box center [742, 199] width 143 height 168
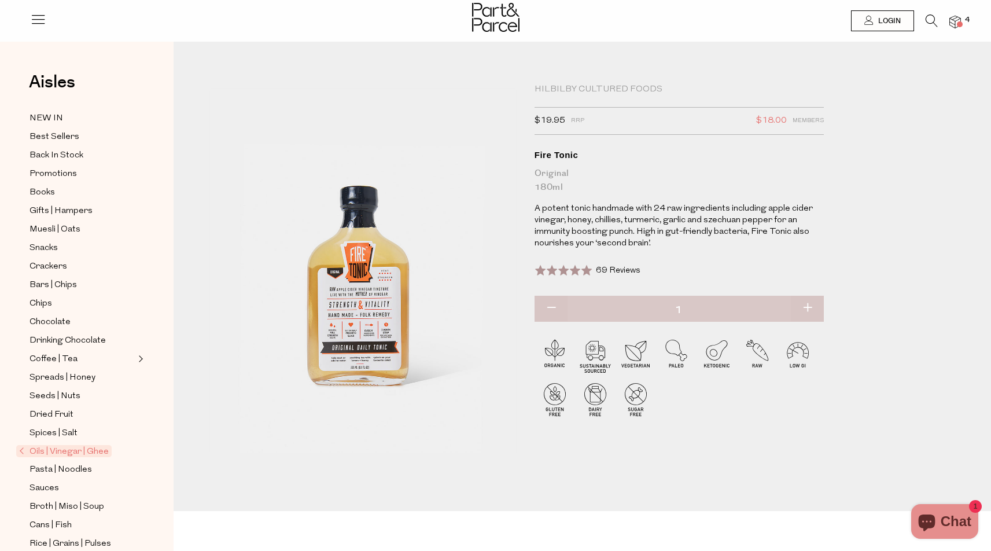
click at [954, 26] on img at bounding box center [956, 22] width 12 height 13
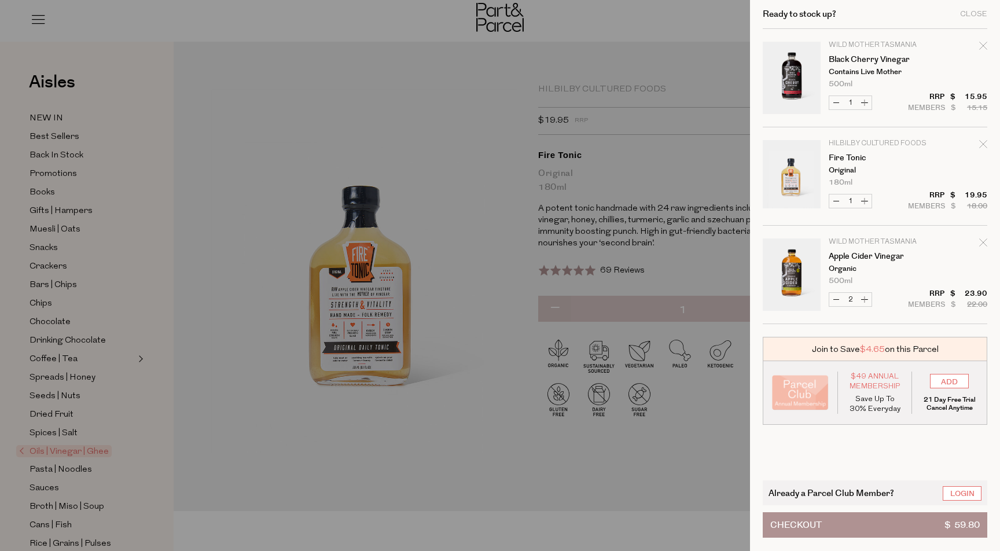
click at [506, 117] on div at bounding box center [500, 275] width 1000 height 551
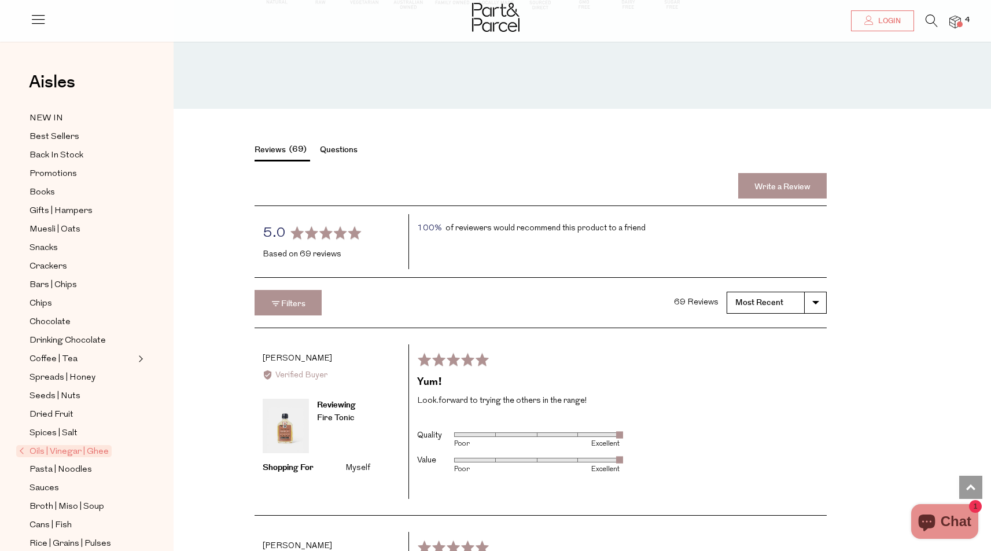
scroll to position [1201, 0]
click at [74, 469] on span "Pasta | Noodles" at bounding box center [61, 470] width 62 height 14
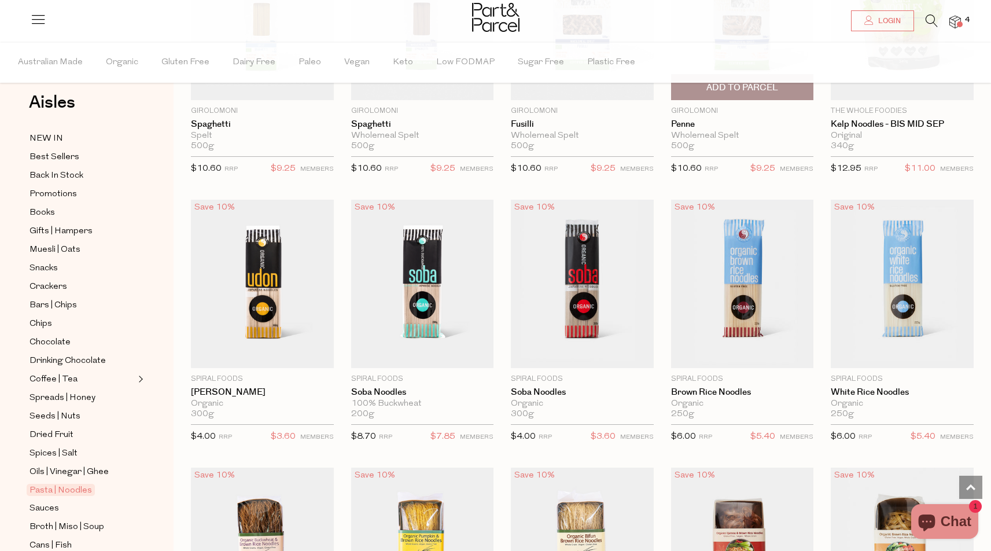
scroll to position [1835, 0]
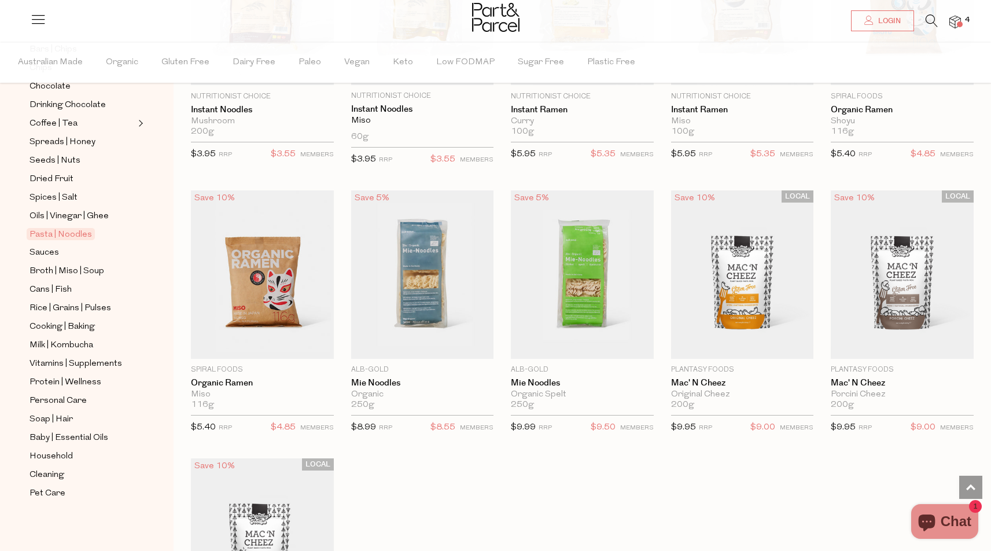
scroll to position [273, 0]
click at [86, 310] on span "Rice | Grains | Pulses" at bounding box center [71, 308] width 82 height 14
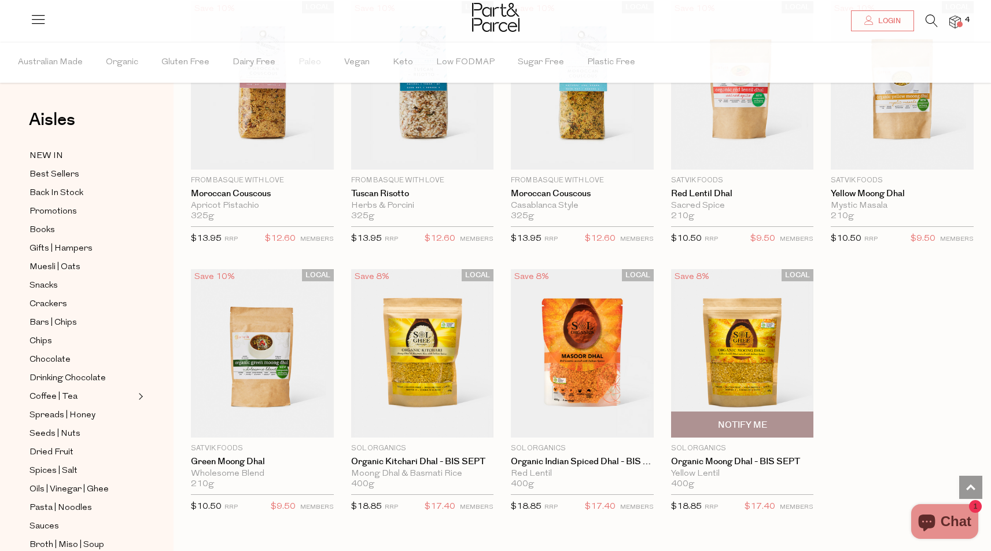
scroll to position [1702, 0]
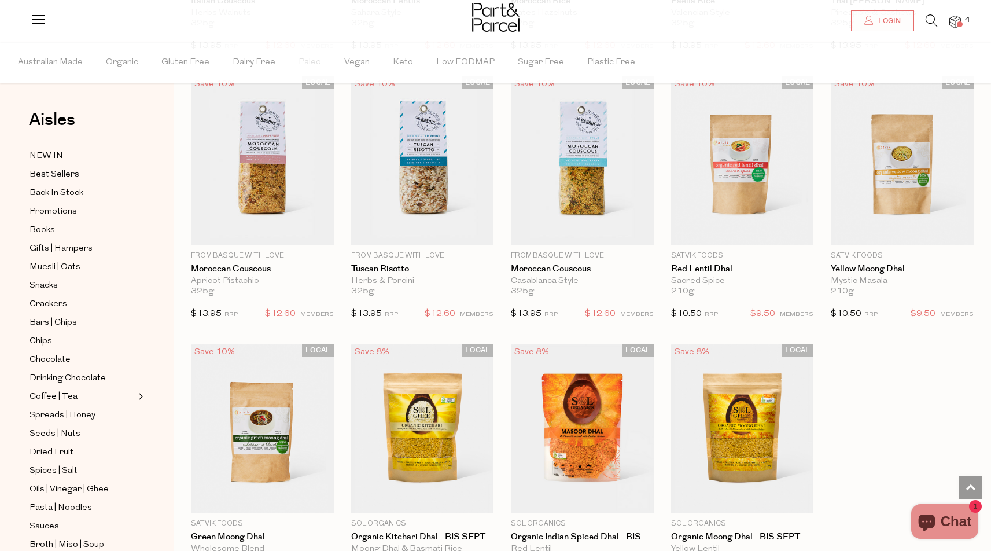
click at [952, 21] on img at bounding box center [956, 22] width 12 height 13
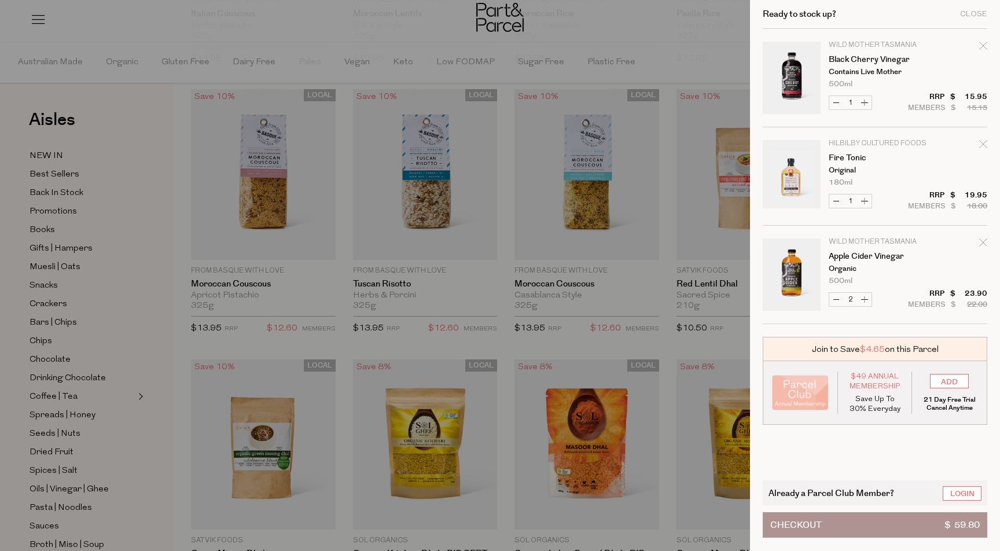
click at [711, 67] on div at bounding box center [500, 275] width 1000 height 551
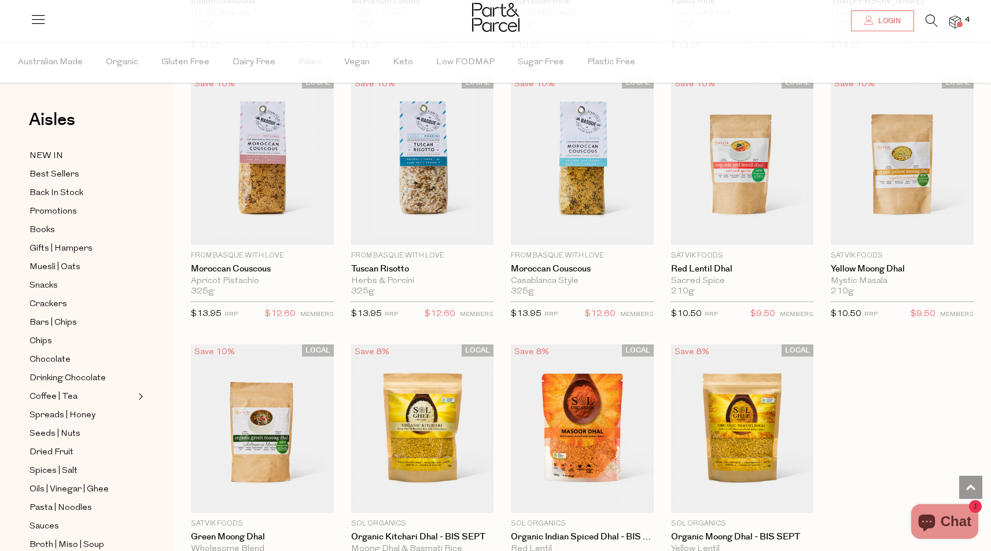
click at [956, 23] on img at bounding box center [956, 22] width 12 height 13
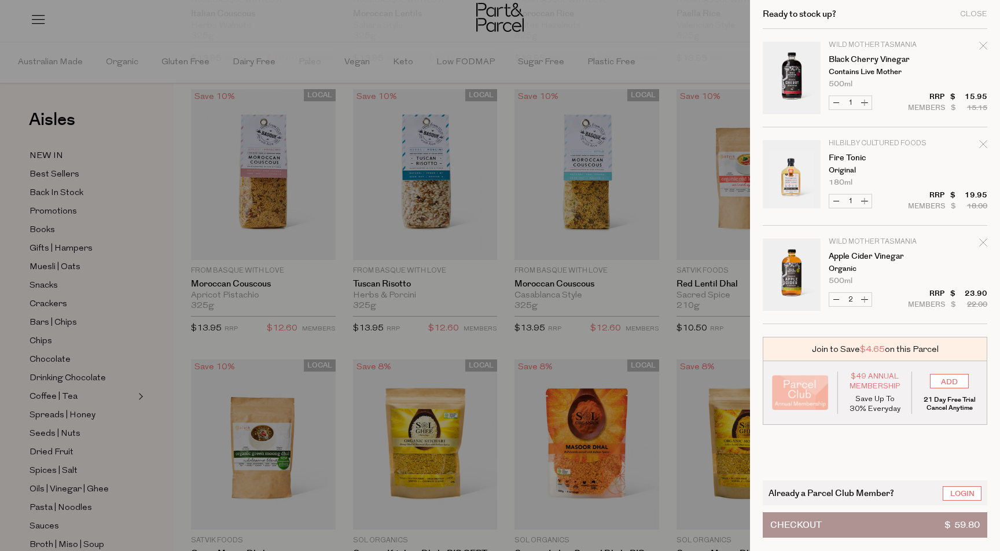
click at [705, 52] on div at bounding box center [500, 275] width 1000 height 551
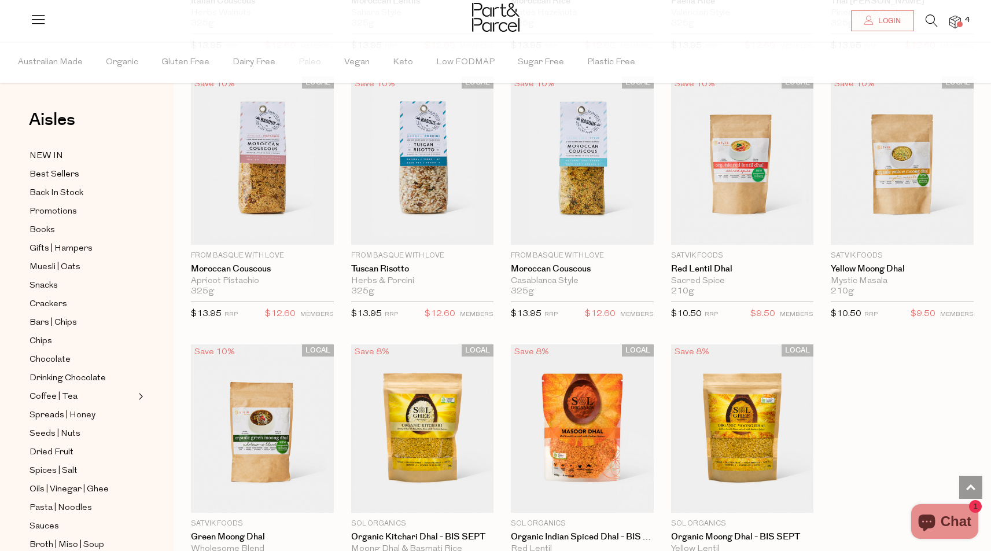
click at [956, 23] on img at bounding box center [956, 22] width 12 height 13
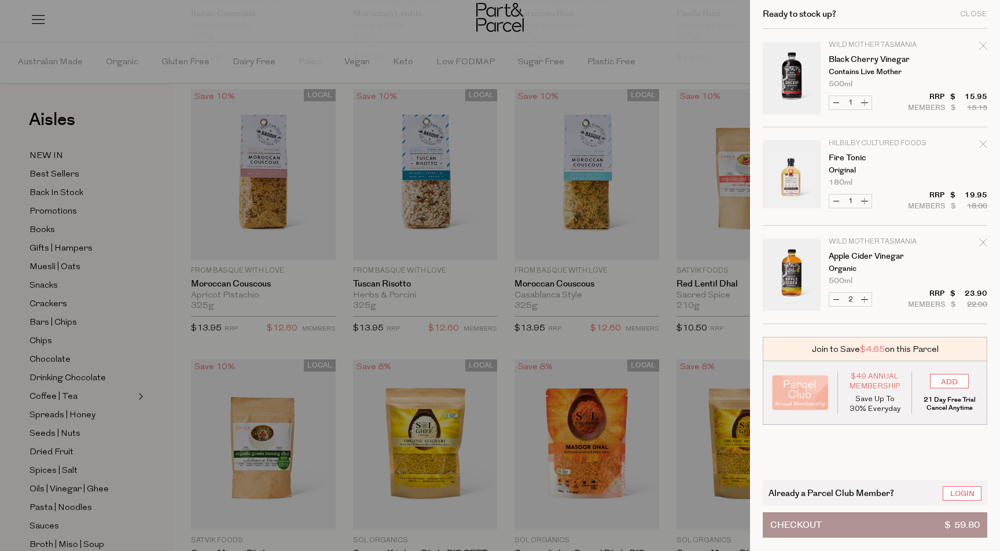
click at [720, 59] on div at bounding box center [500, 275] width 1000 height 551
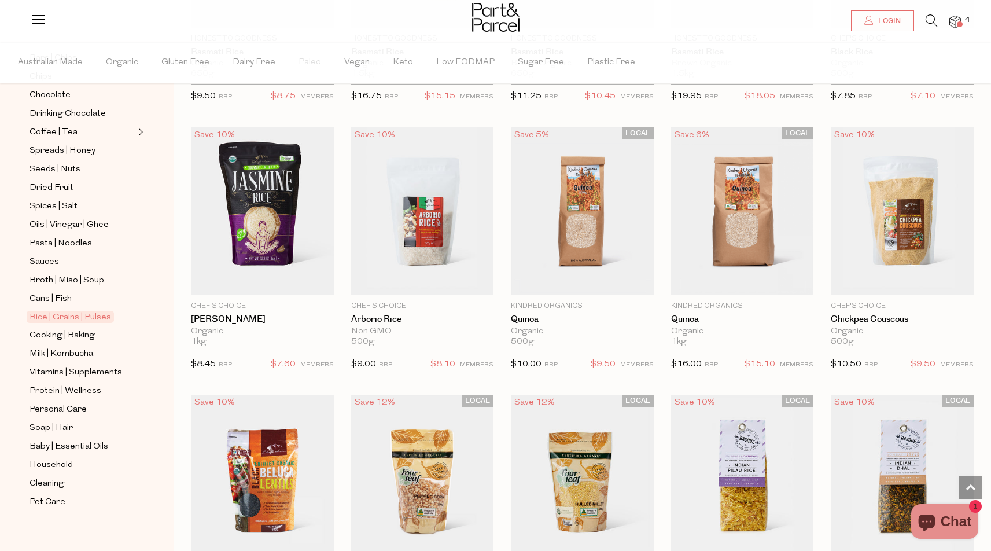
scroll to position [266, 0]
click at [65, 351] on span "Milk | Kombucha" at bounding box center [62, 353] width 64 height 14
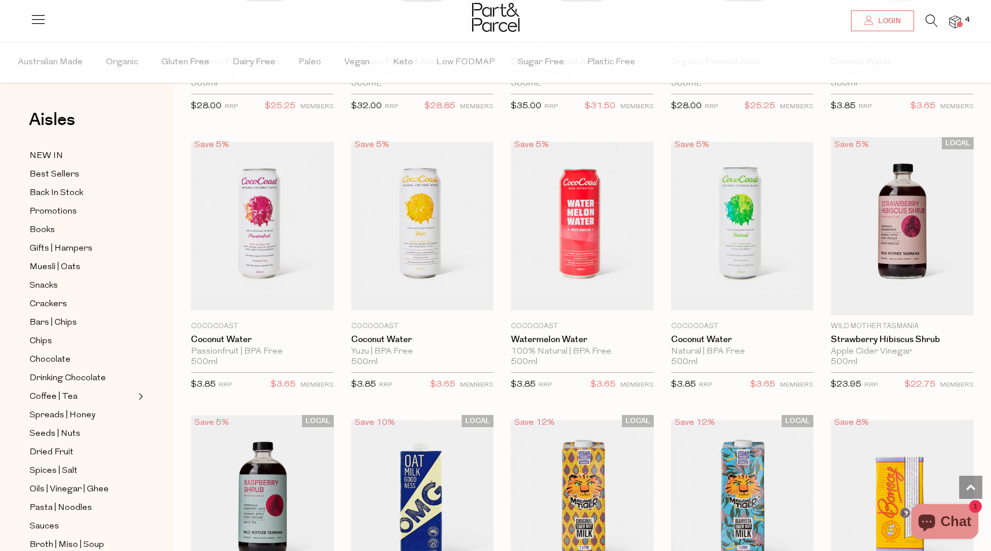
scroll to position [303, 2]
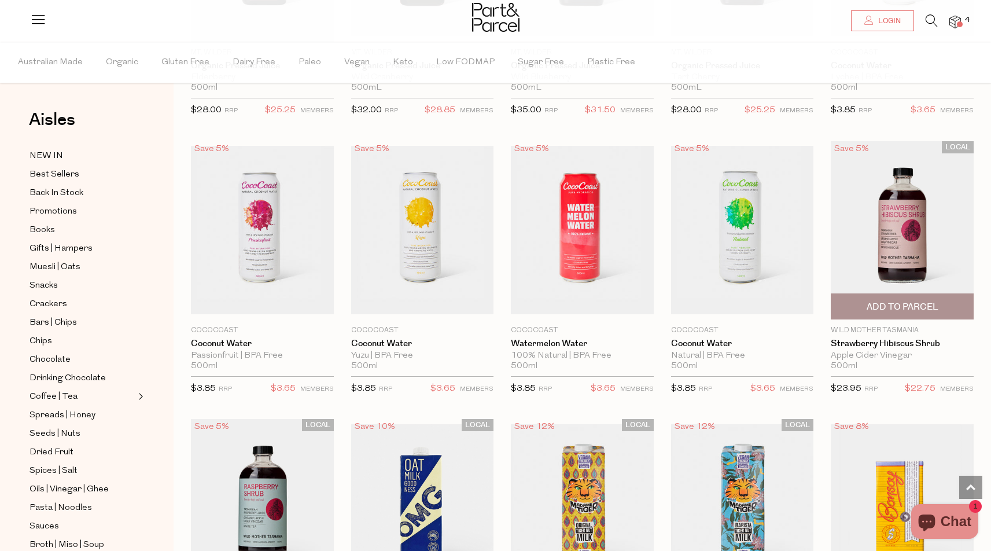
click at [899, 275] on img at bounding box center [902, 230] width 143 height 178
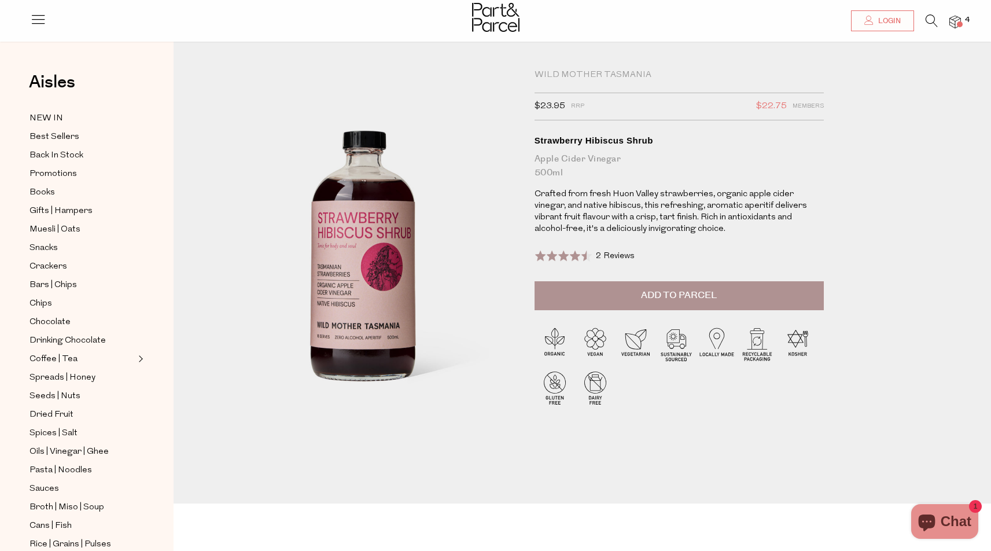
scroll to position [19, 0]
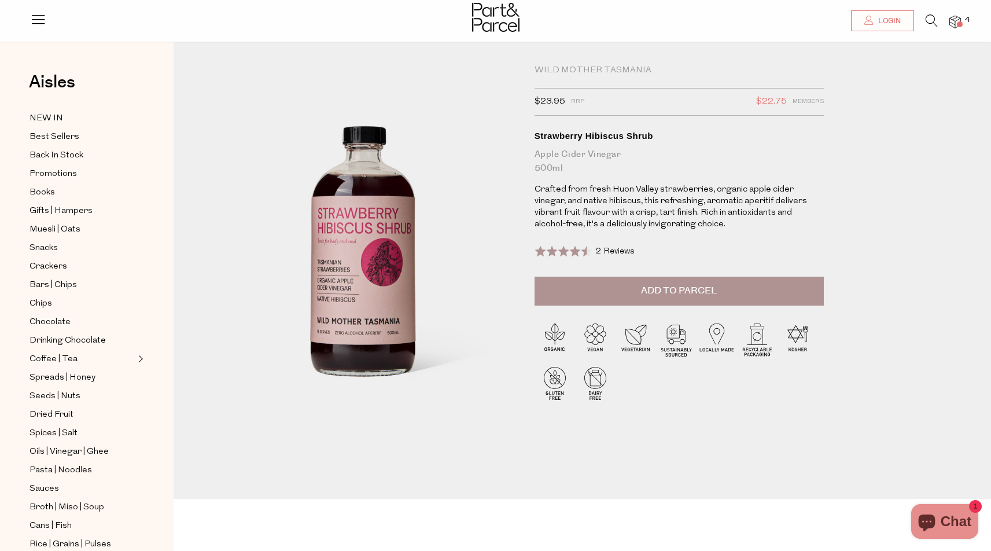
click at [625, 249] on span "2 Reviews" at bounding box center [615, 251] width 39 height 9
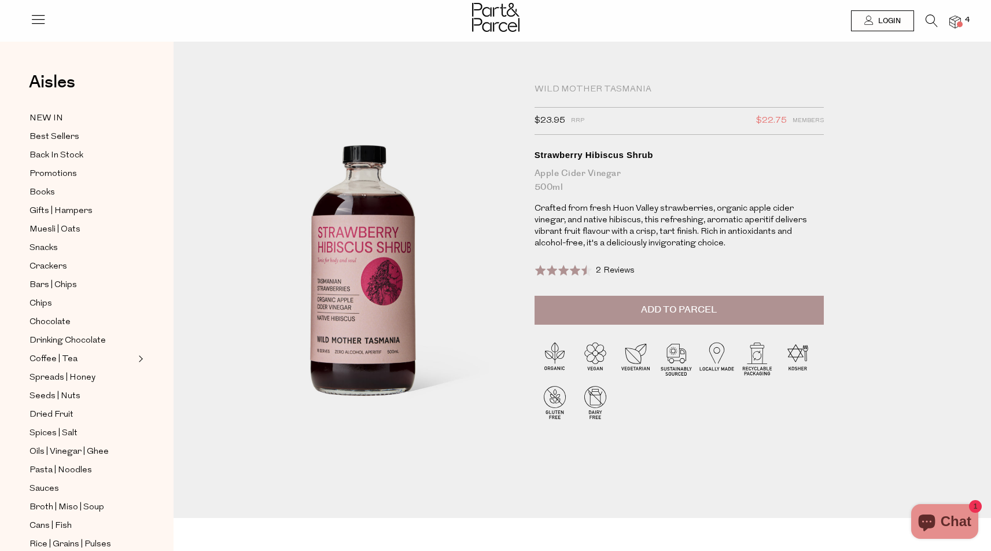
scroll to position [0, 0]
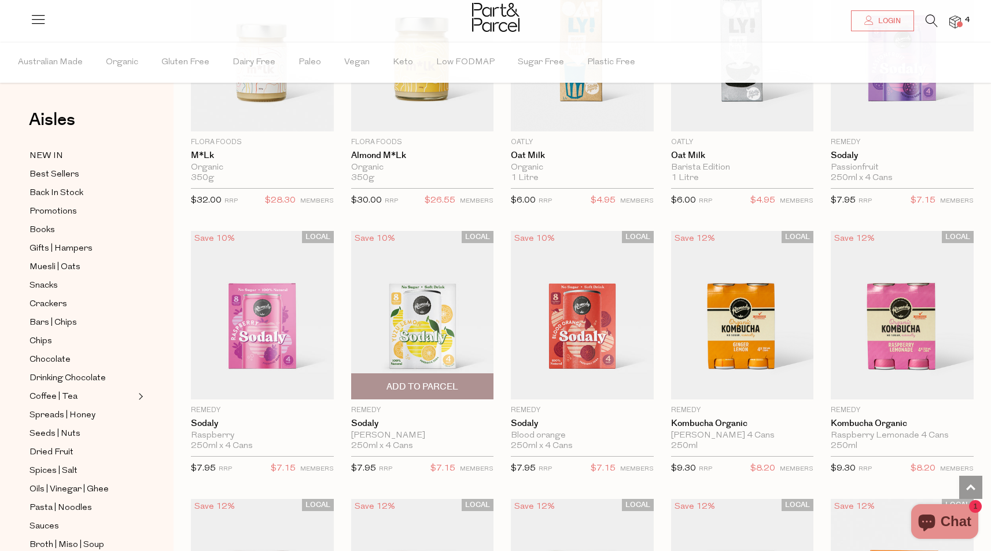
scroll to position [1041, 0]
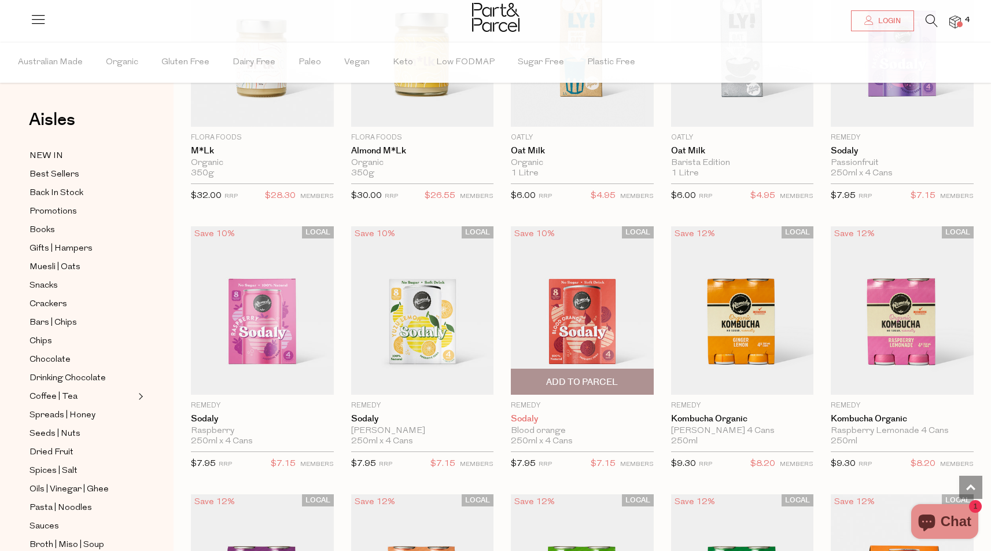
click at [528, 415] on link "Sodaly" at bounding box center [582, 419] width 143 height 10
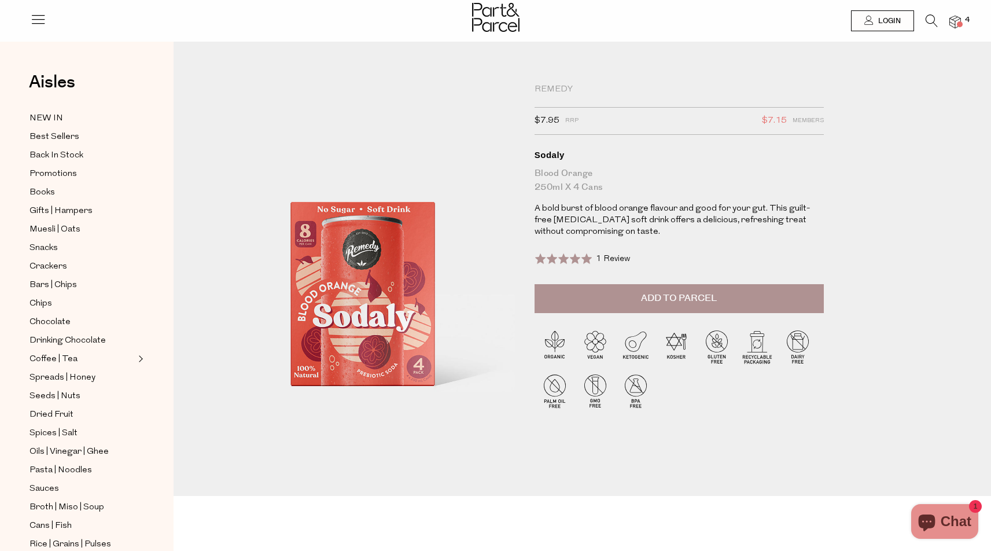
click at [621, 257] on span "1 Review" at bounding box center [613, 259] width 34 height 9
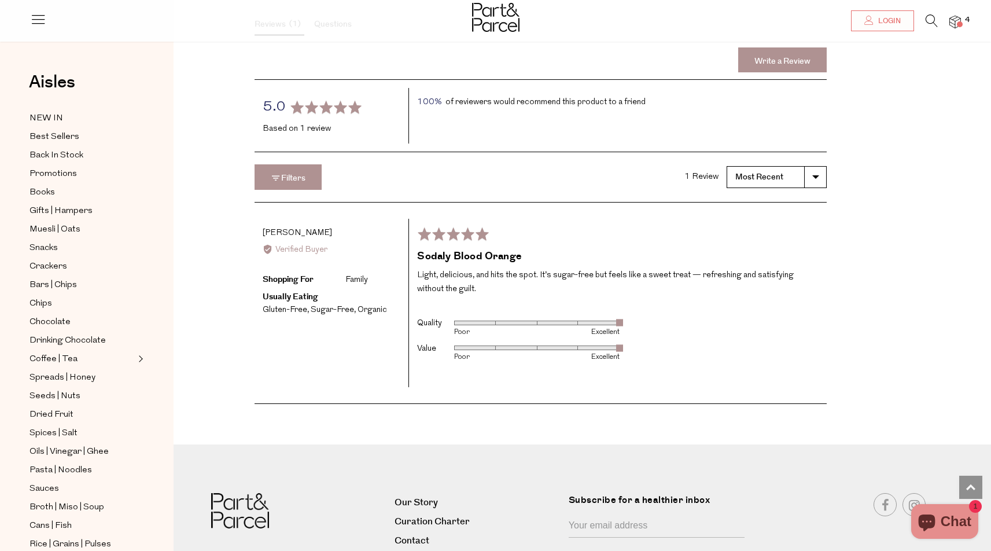
scroll to position [1203, 0]
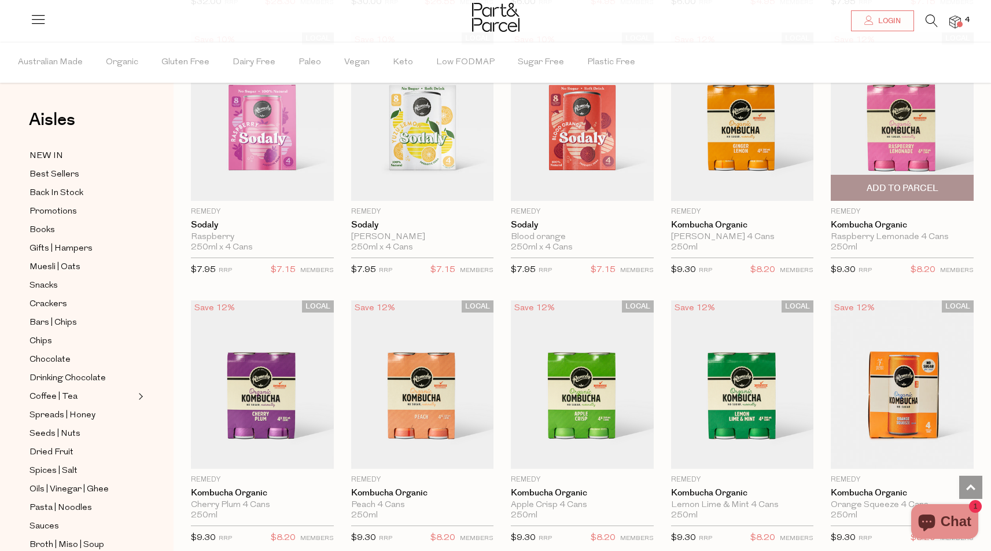
scroll to position [1238, 0]
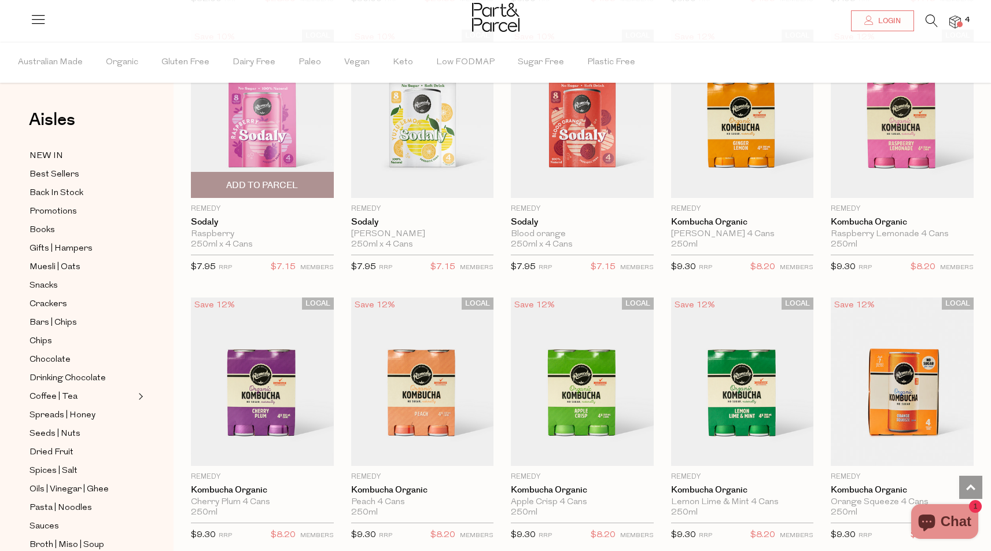
click at [273, 136] on img at bounding box center [262, 114] width 143 height 168
